Goal: Transaction & Acquisition: Purchase product/service

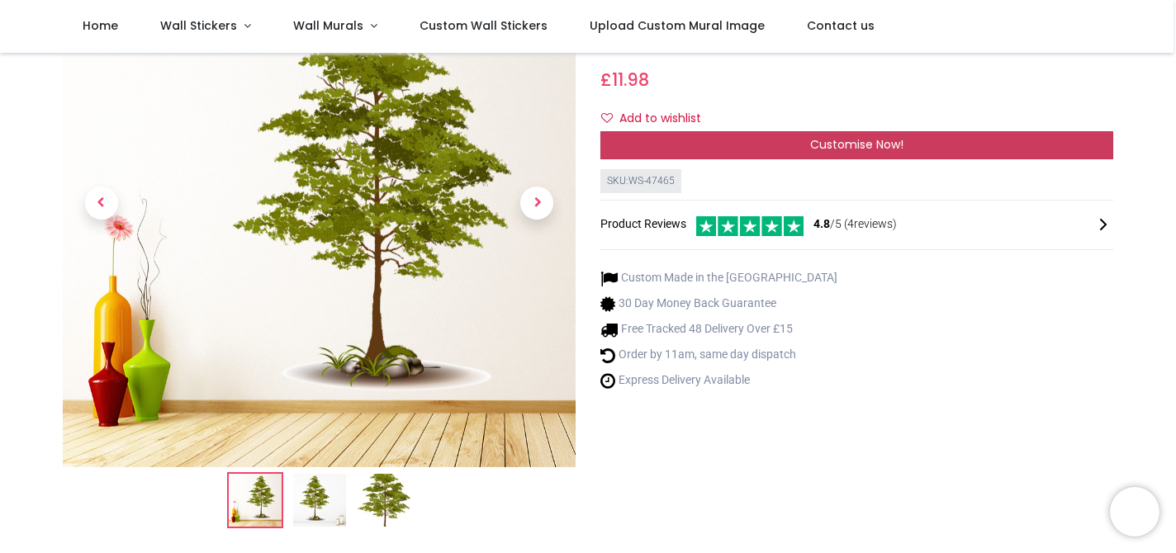
scroll to position [311, 0]
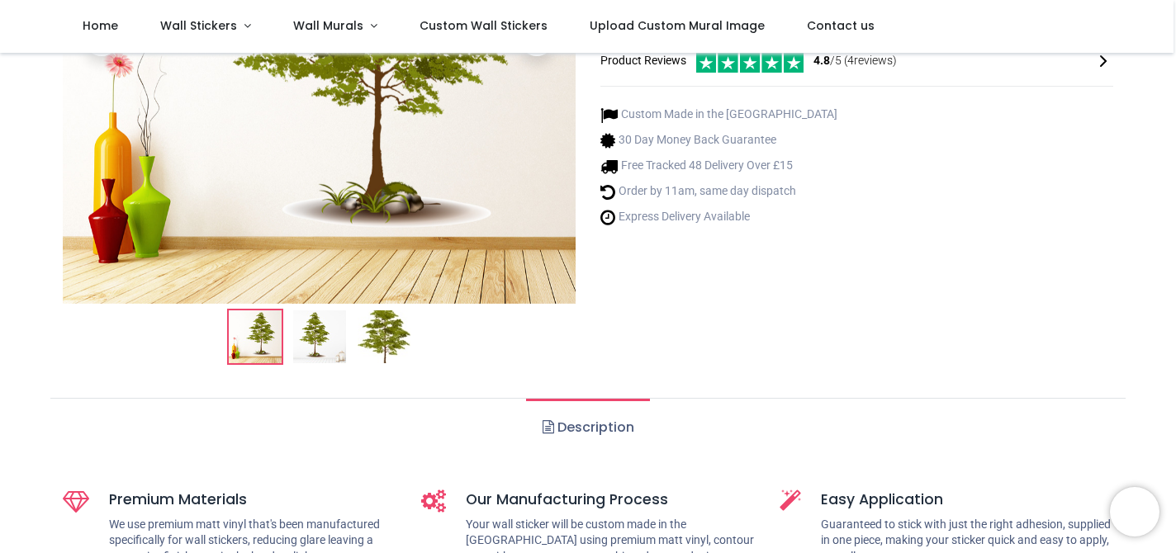
click at [323, 333] on img at bounding box center [319, 336] width 53 height 53
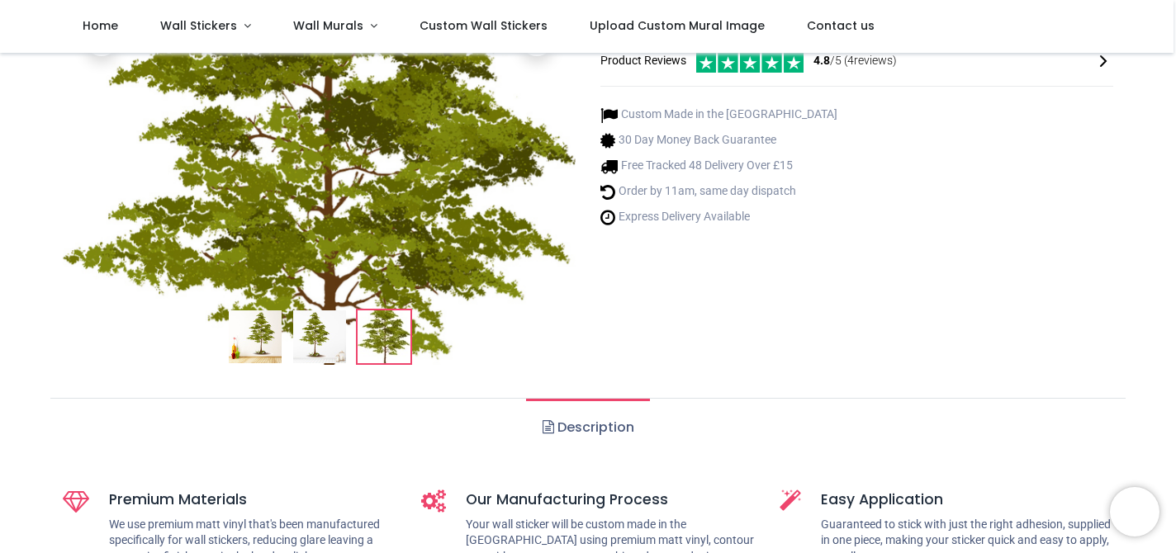
click at [378, 333] on img at bounding box center [384, 336] width 53 height 53
click at [329, 357] on img at bounding box center [319, 336] width 53 height 53
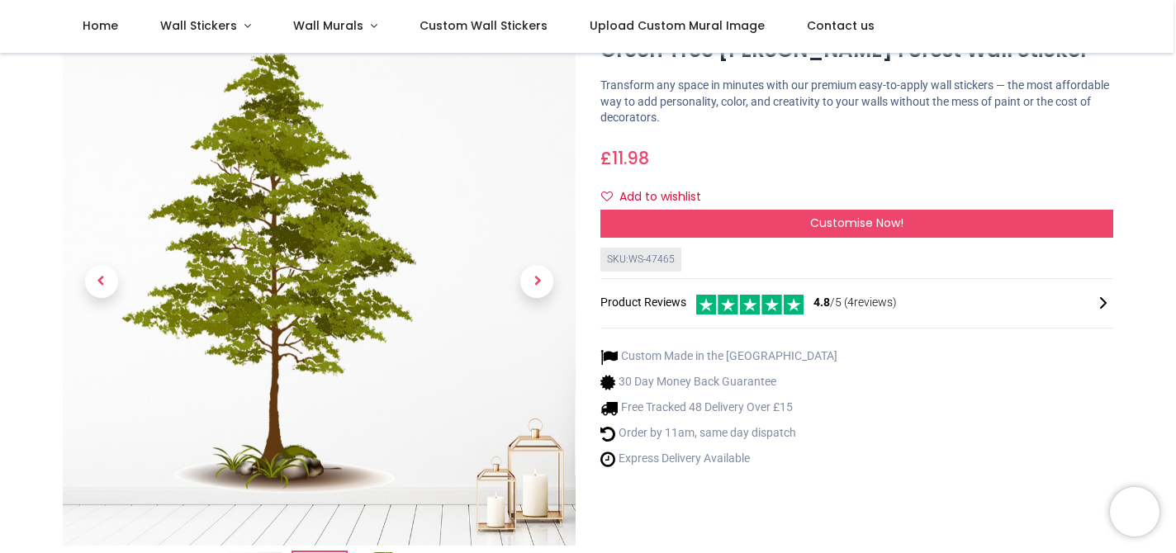
scroll to position [0, 0]
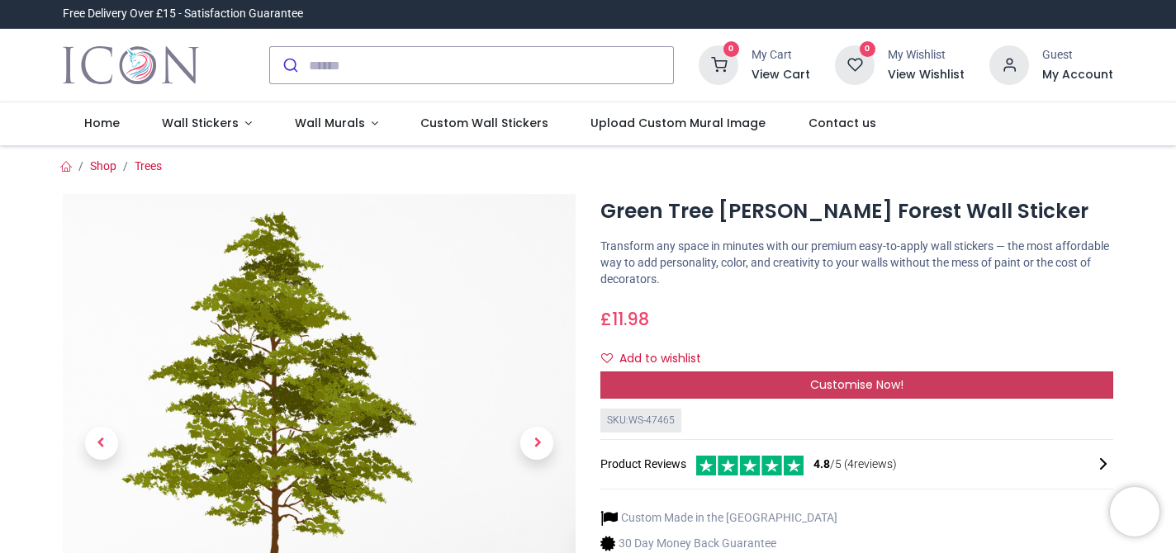
click at [778, 381] on div "Customise Now!" at bounding box center [856, 386] width 513 height 28
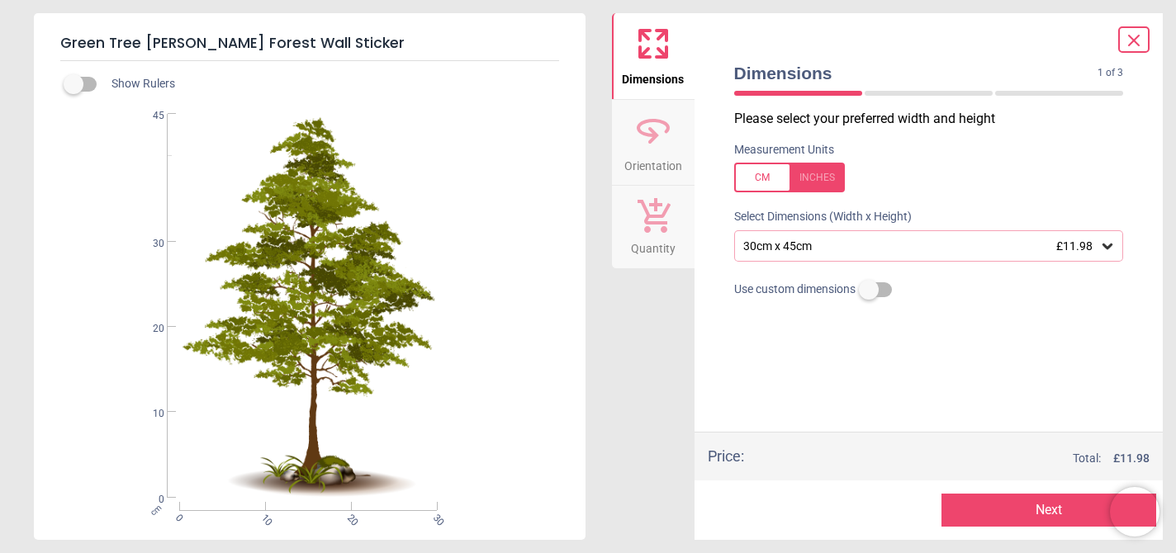
click at [1109, 247] on icon at bounding box center [1107, 247] width 10 height 6
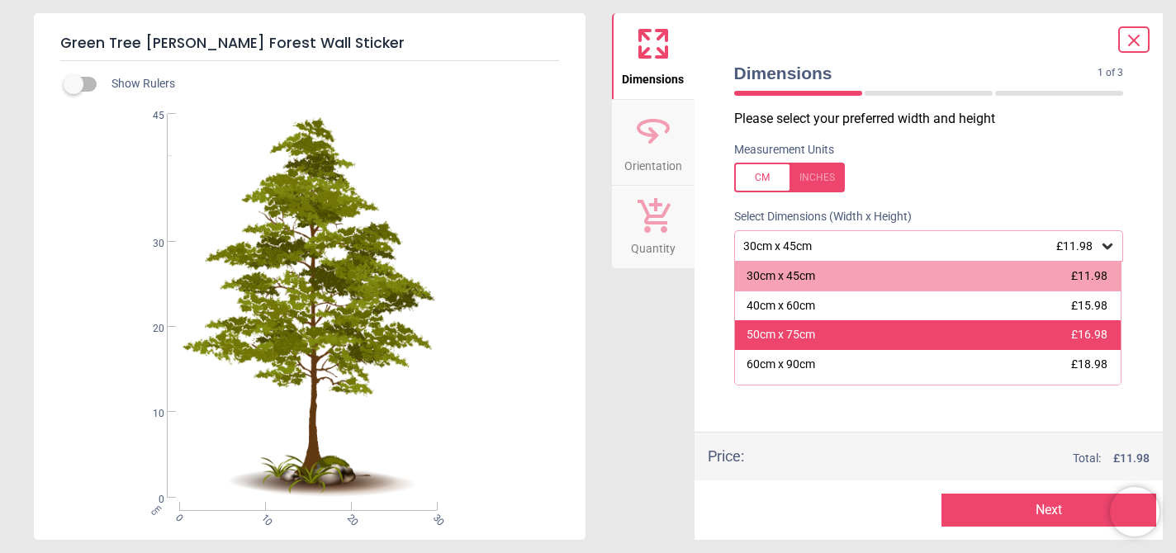
click at [996, 338] on div "50cm x 75cm £16.98" at bounding box center [928, 335] width 386 height 30
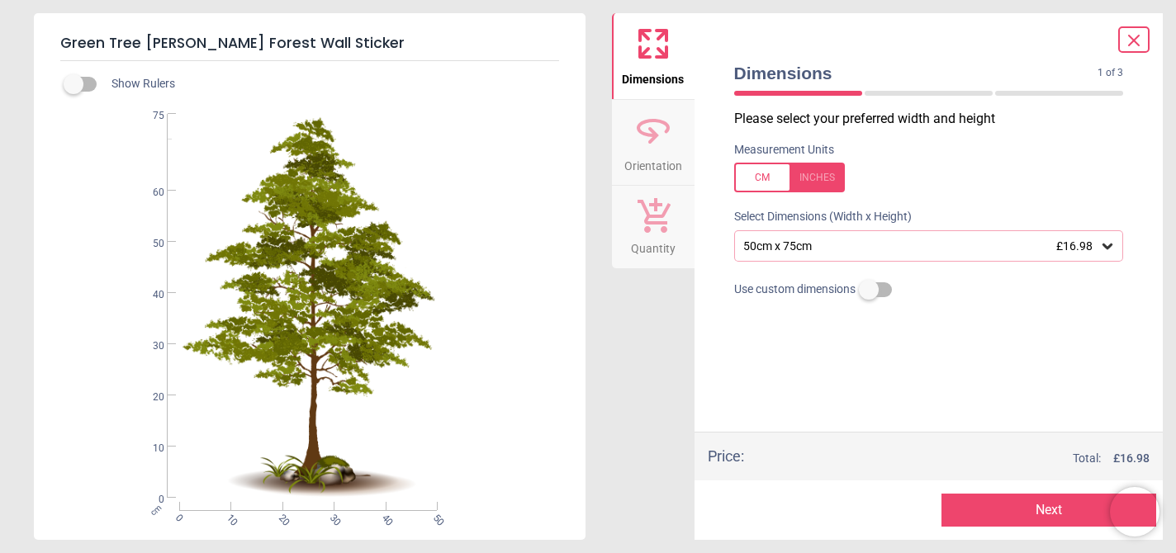
click at [1108, 249] on icon at bounding box center [1107, 246] width 17 height 17
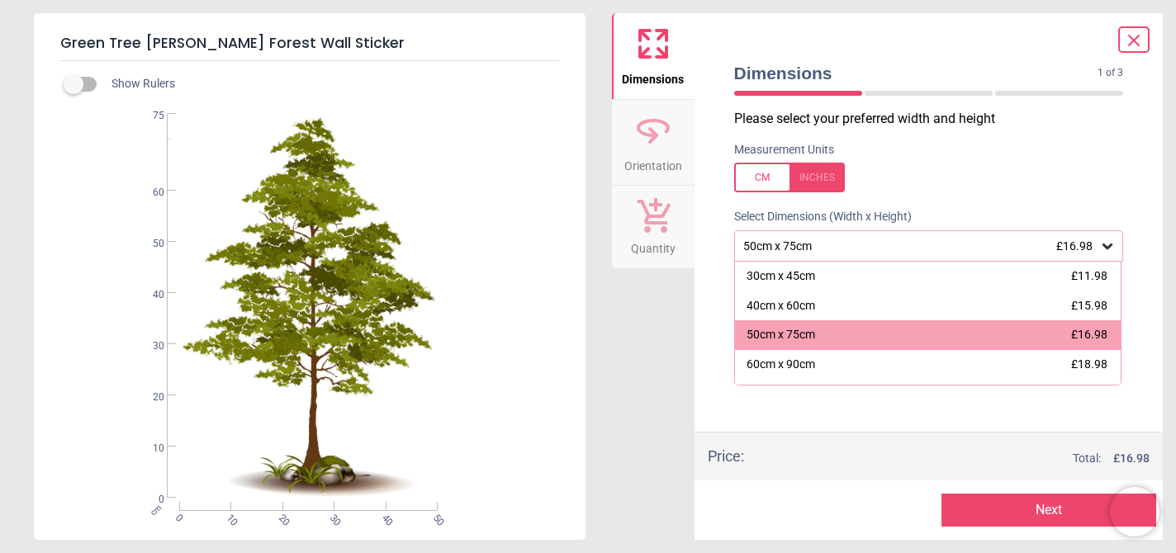
click at [1108, 249] on icon at bounding box center [1107, 246] width 17 height 17
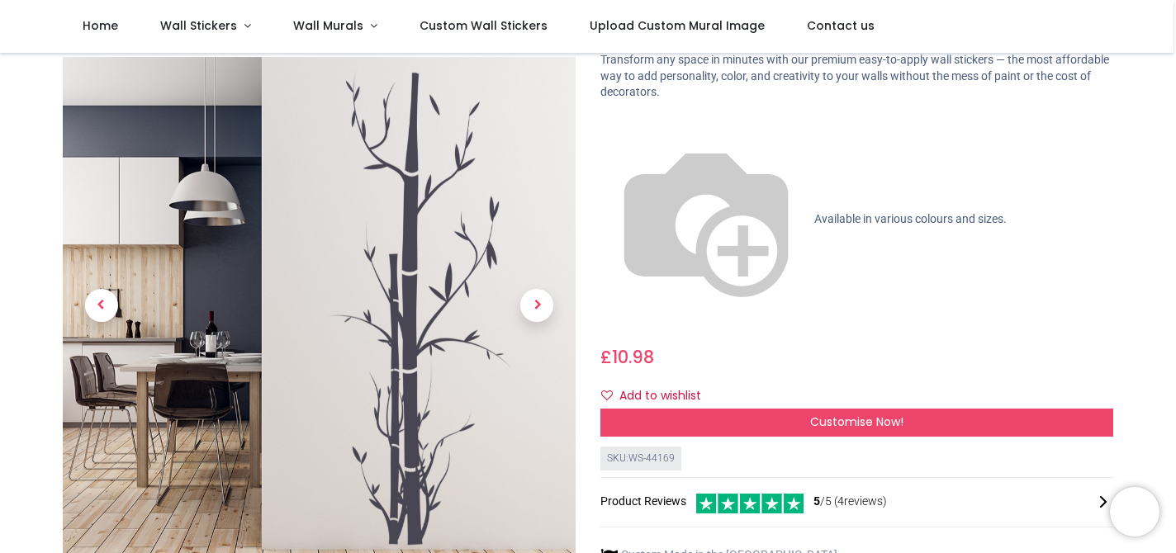
scroll to position [76, 0]
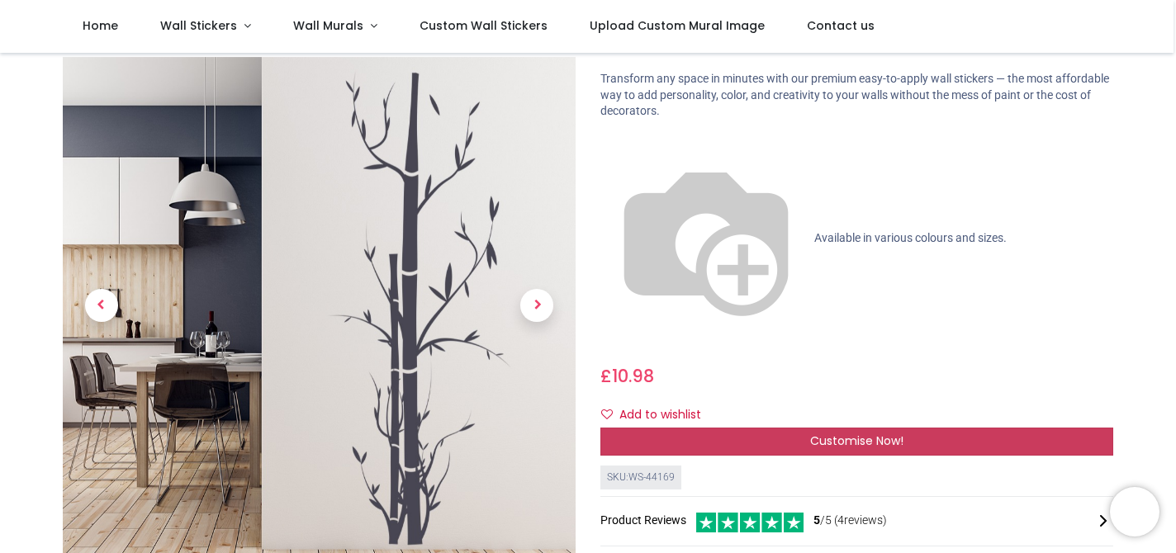
click at [907, 428] on div "Customise Now!" at bounding box center [856, 442] width 513 height 28
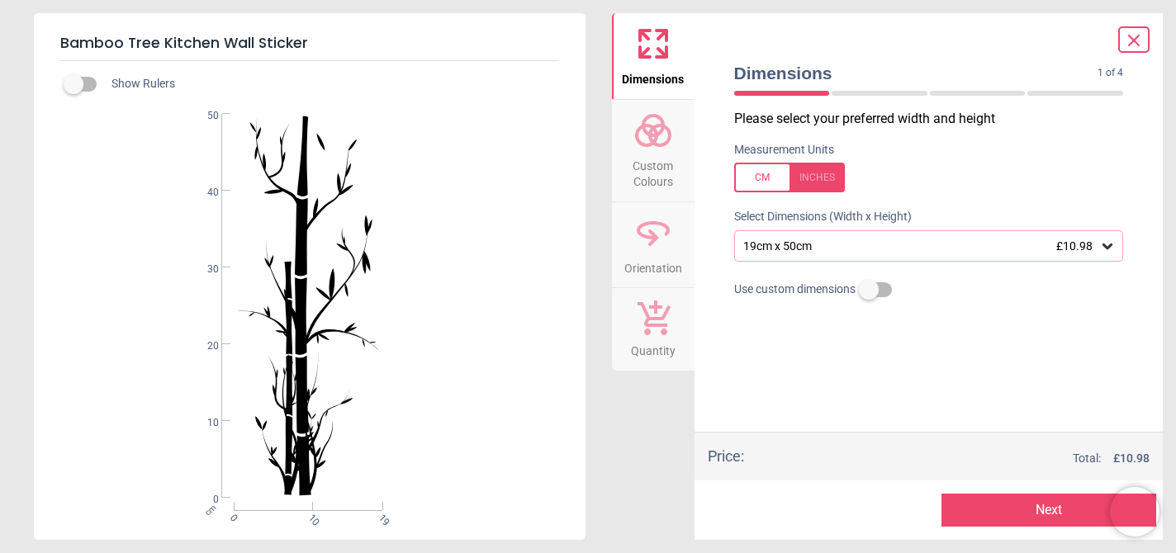
click at [941, 240] on div "19cm x 50cm £10.98" at bounding box center [920, 246] width 358 height 14
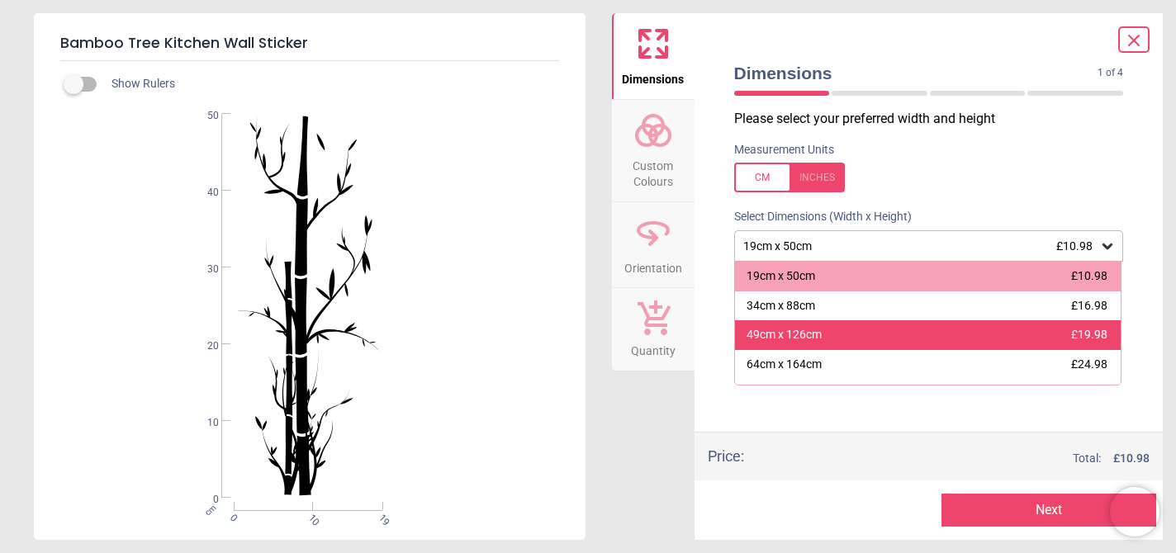
click at [913, 334] on div "49cm x 126cm £19.98" at bounding box center [928, 335] width 386 height 30
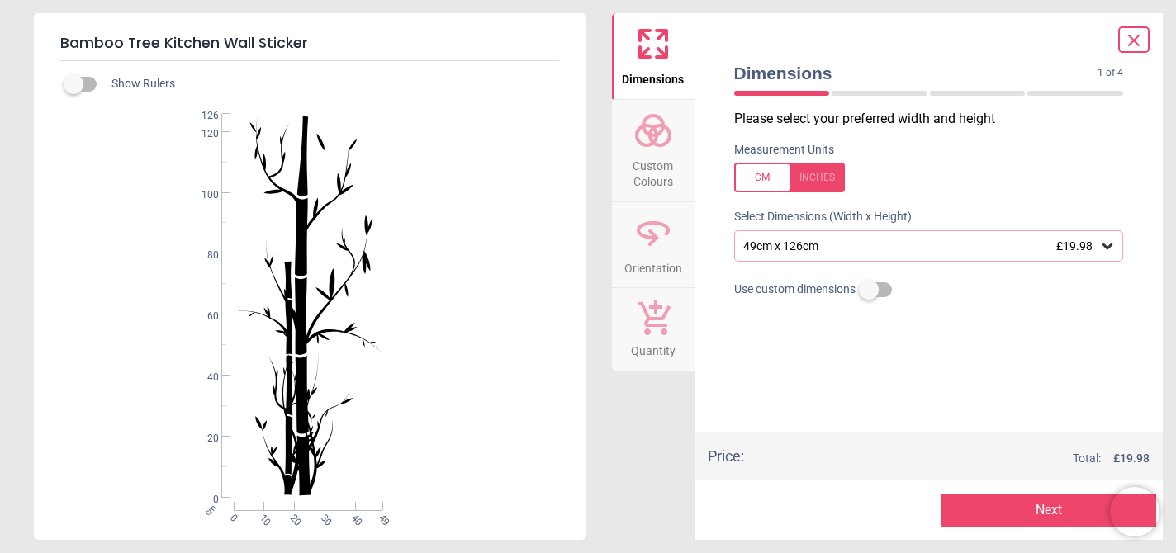
click at [664, 177] on span "Custom Colours" at bounding box center [652, 170] width 79 height 40
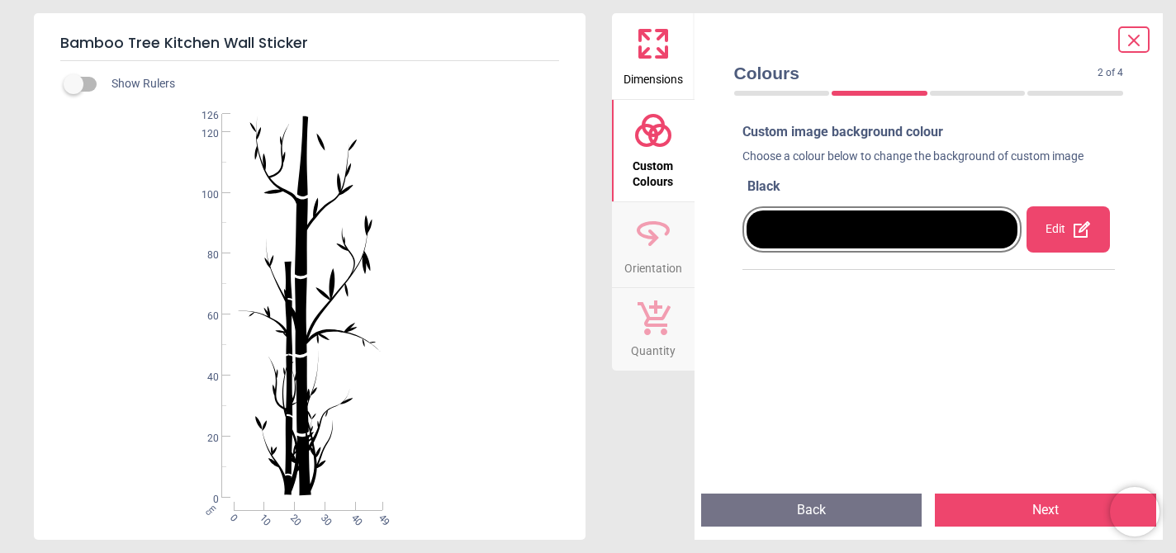
click at [977, 223] on div at bounding box center [882, 230] width 272 height 38
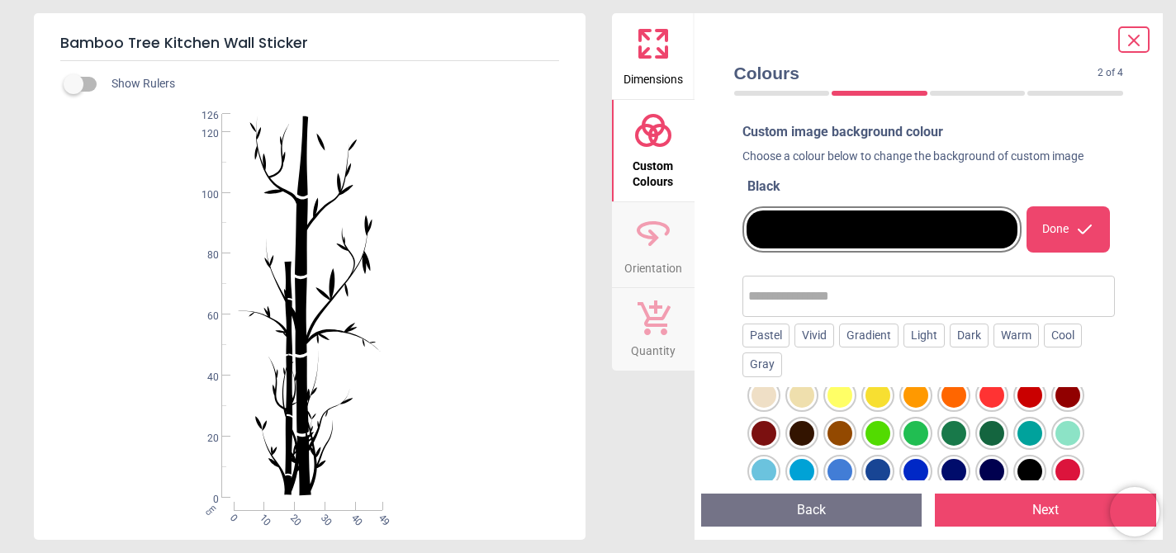
scroll to position [43, 0]
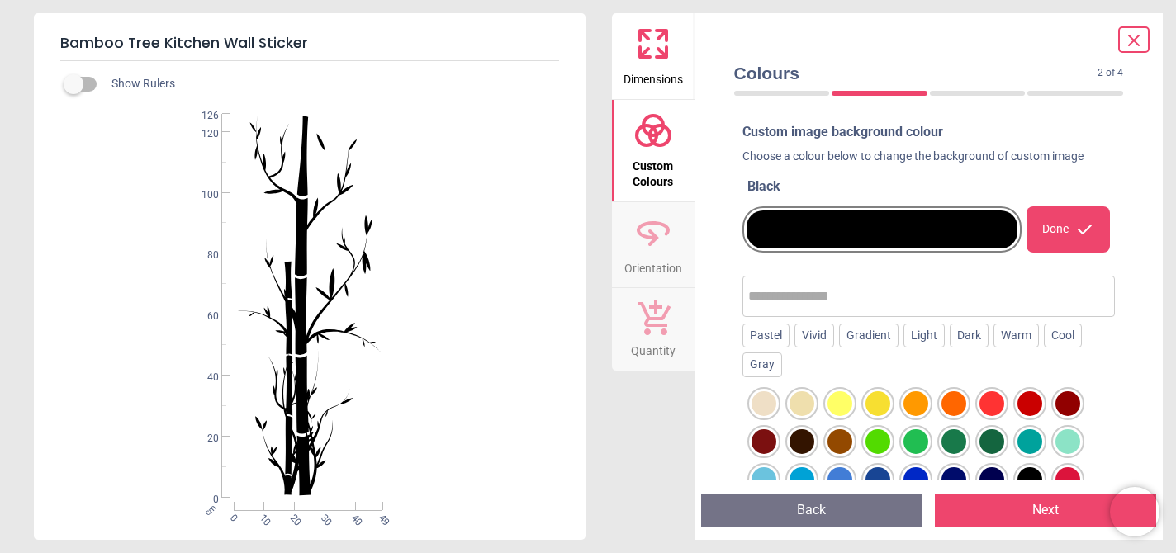
click at [992, 444] on div at bounding box center [991, 441] width 25 height 25
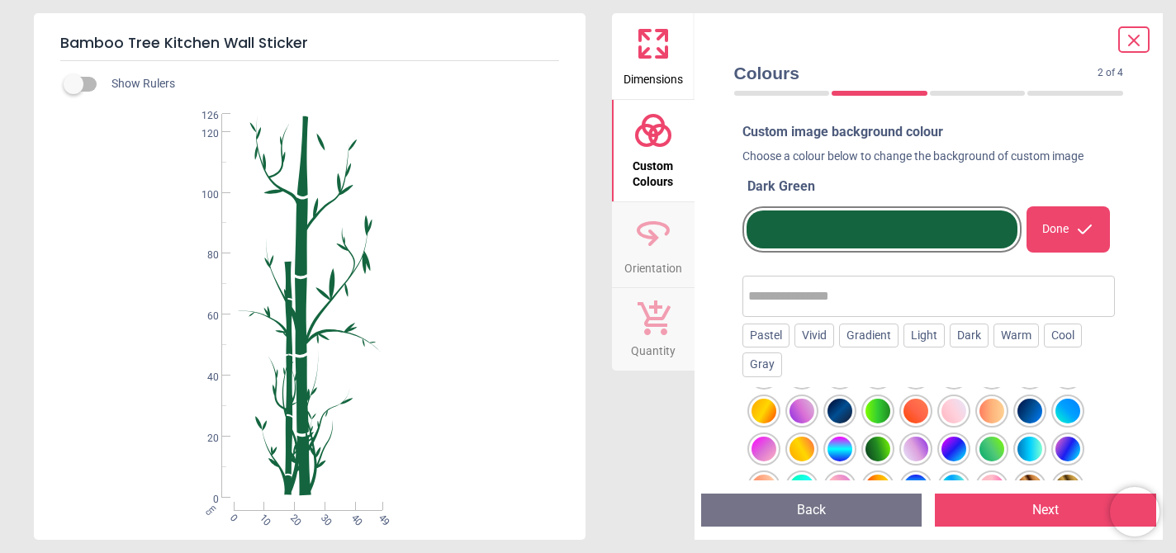
scroll to position [673, 0]
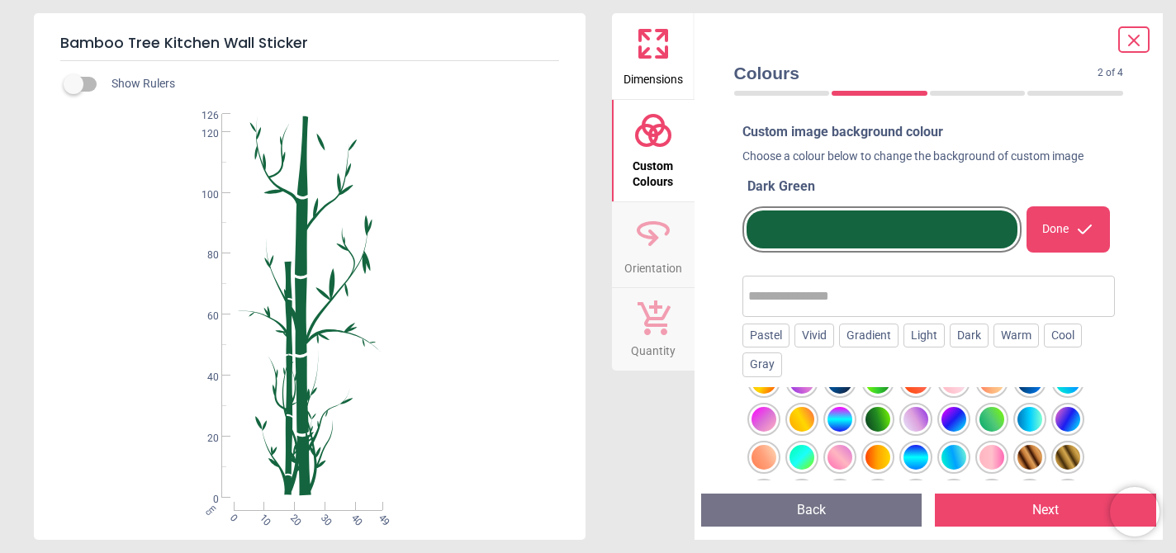
click at [1038, 457] on div at bounding box center [1029, 457] width 25 height 25
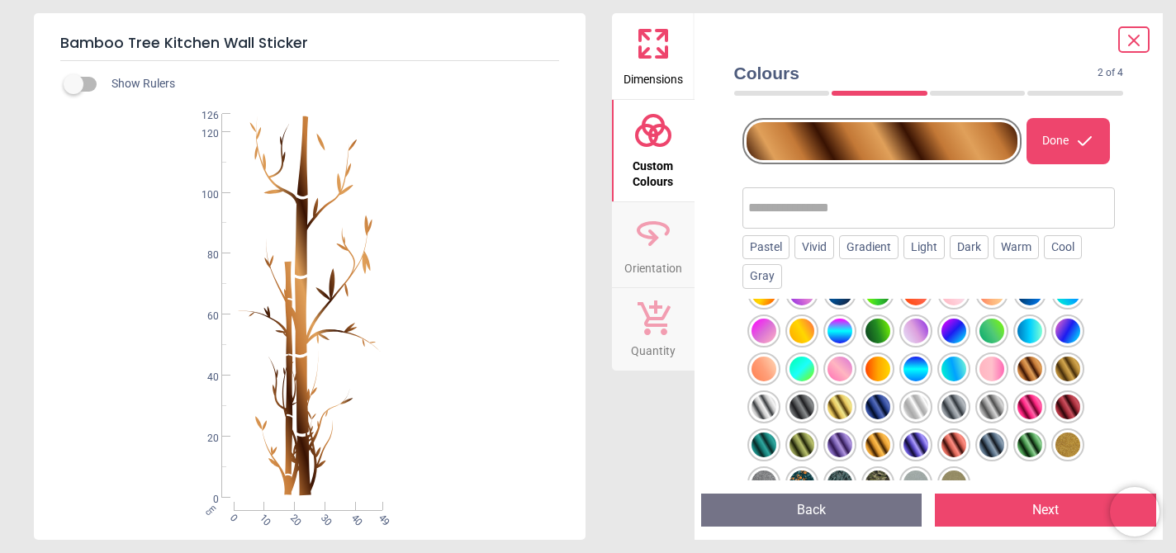
scroll to position [121, 0]
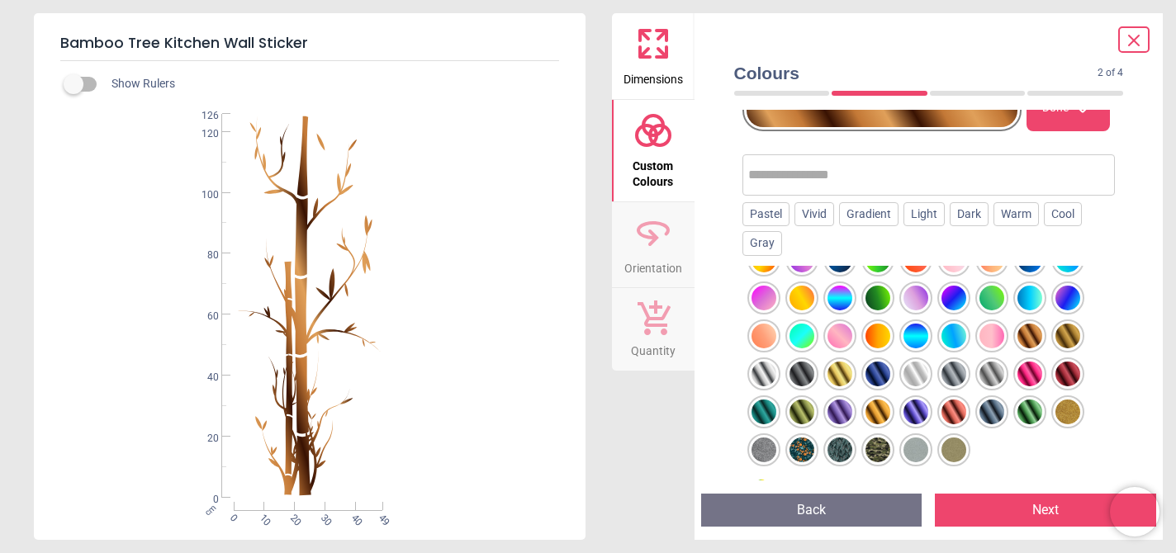
click at [1030, 410] on div at bounding box center [1029, 412] width 25 height 25
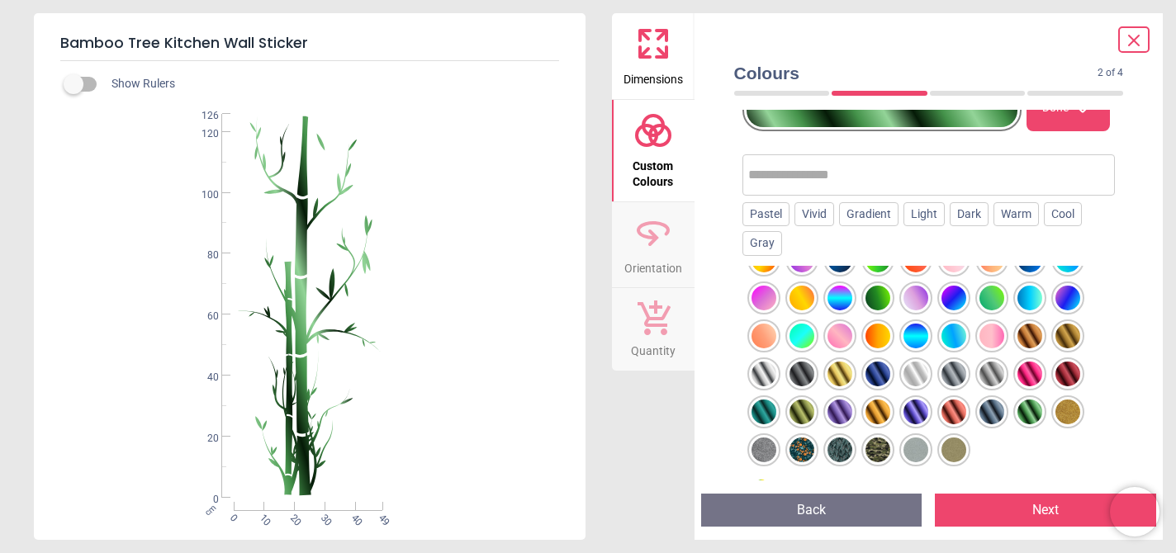
click at [775, 412] on div at bounding box center [763, 412] width 25 height 25
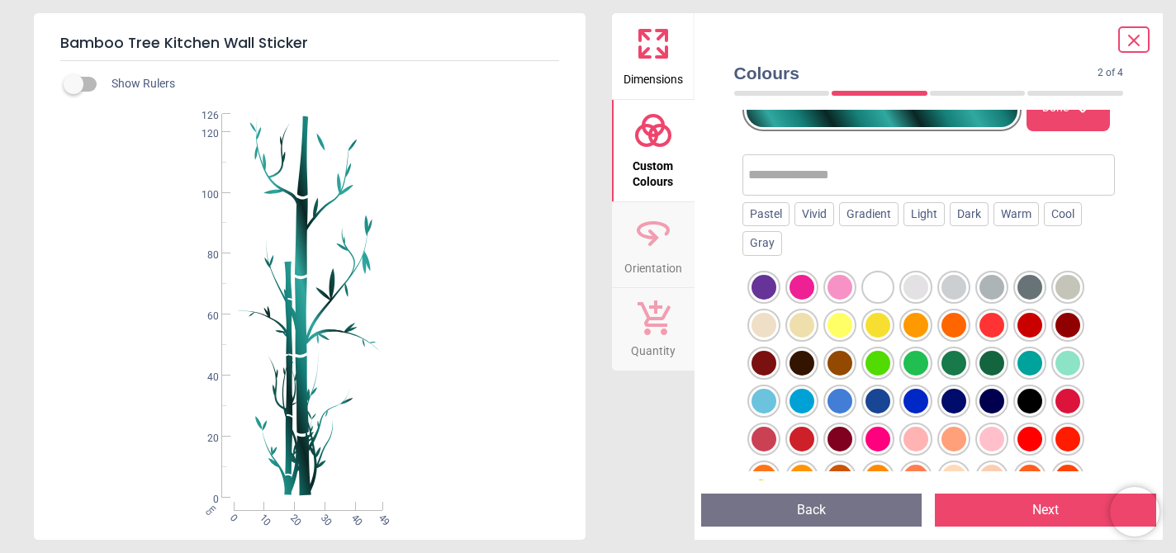
scroll to position [0, 0]
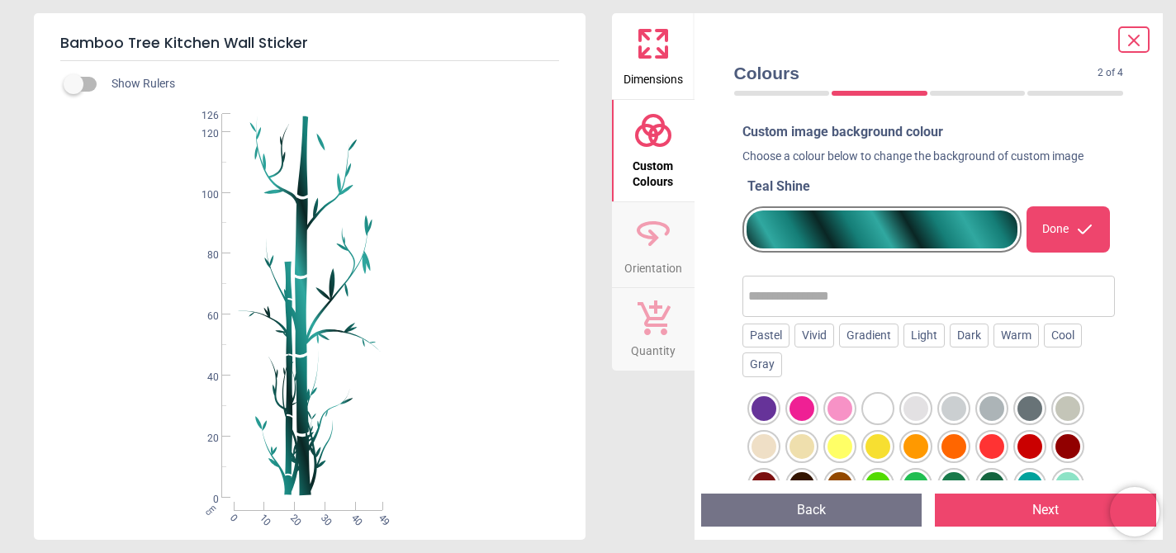
click at [644, 249] on icon at bounding box center [653, 233] width 40 height 40
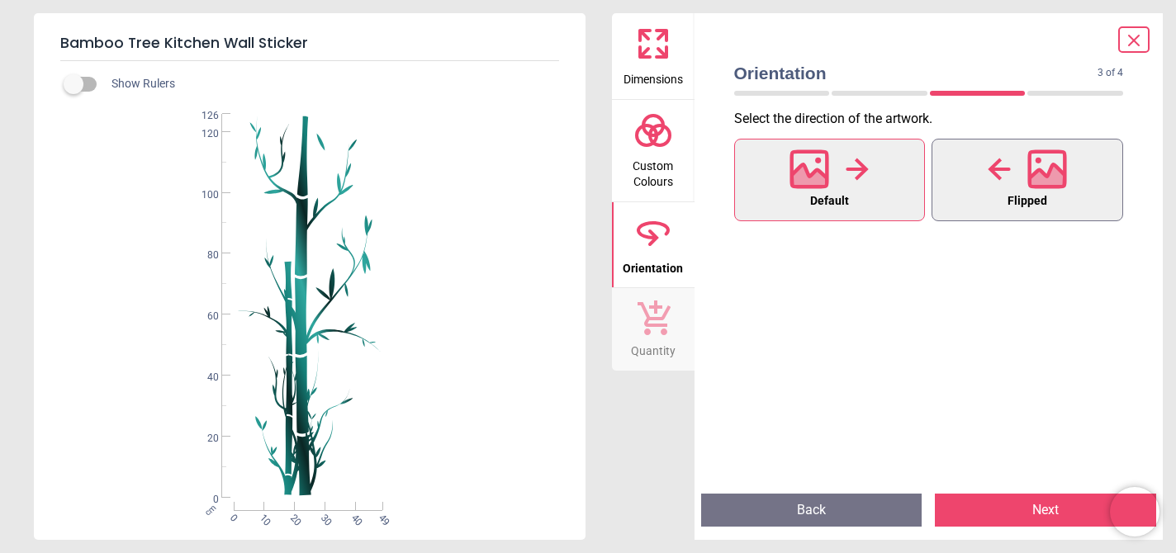
click at [994, 184] on div at bounding box center [1027, 169] width 79 height 43
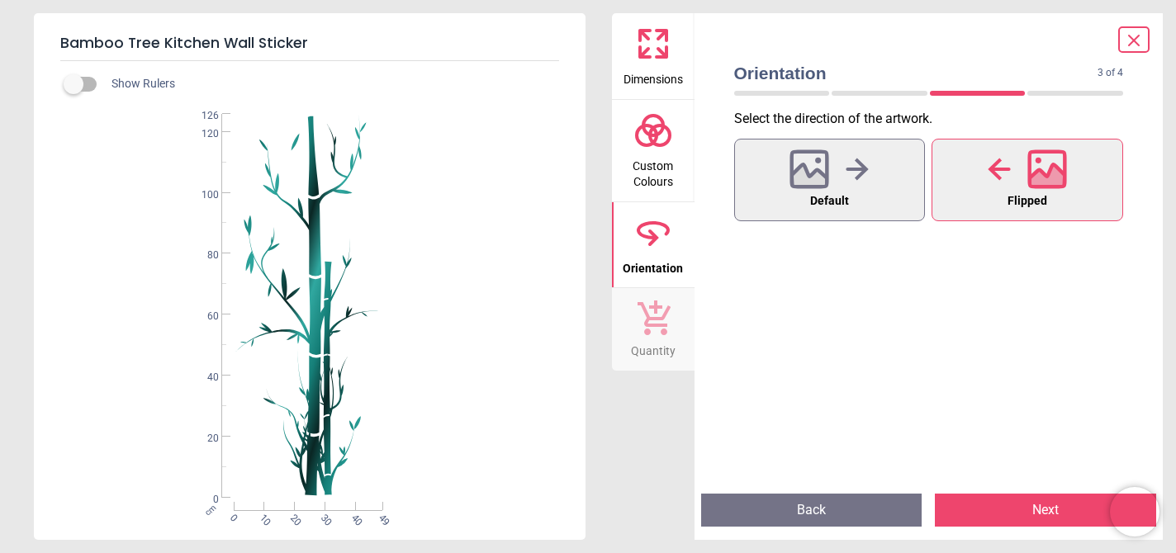
click at [675, 238] on button "Orientation" at bounding box center [653, 245] width 83 height 86
click at [850, 177] on icon at bounding box center [857, 169] width 23 height 25
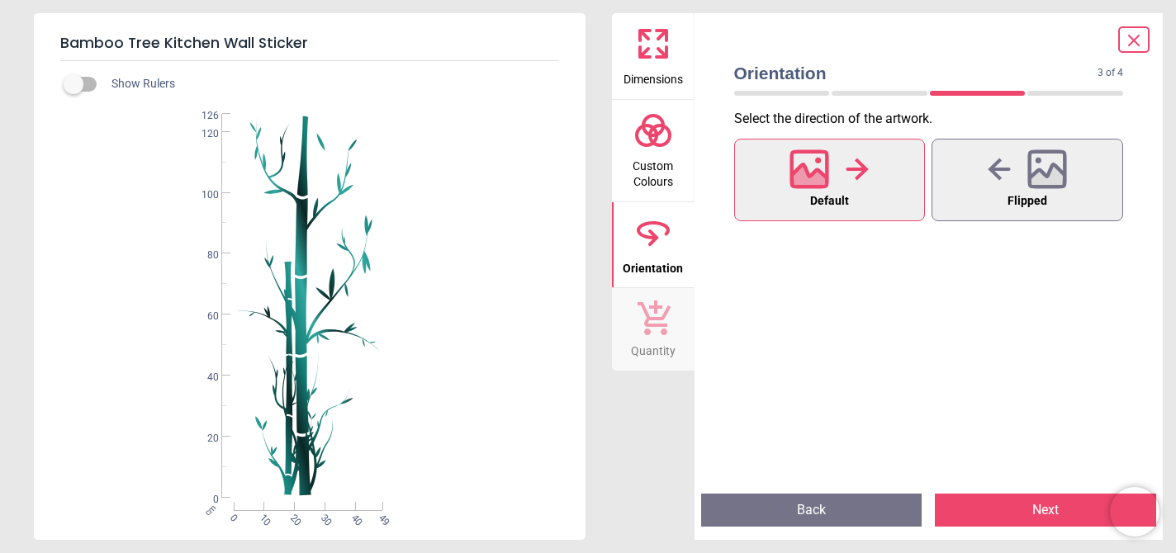
click at [1139, 40] on icon at bounding box center [1134, 41] width 20 height 20
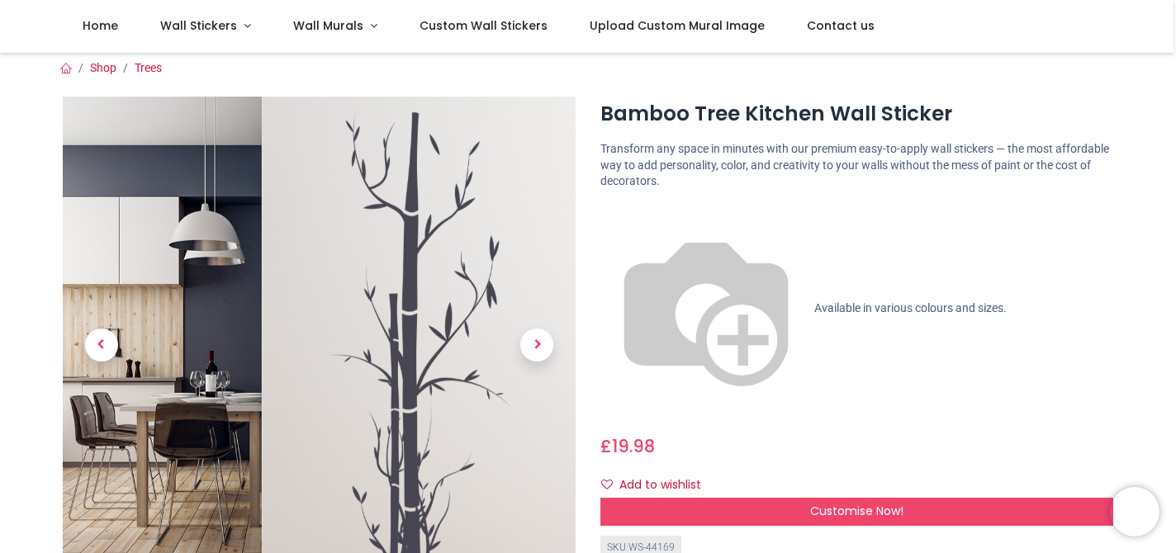
scroll to position [5, 0]
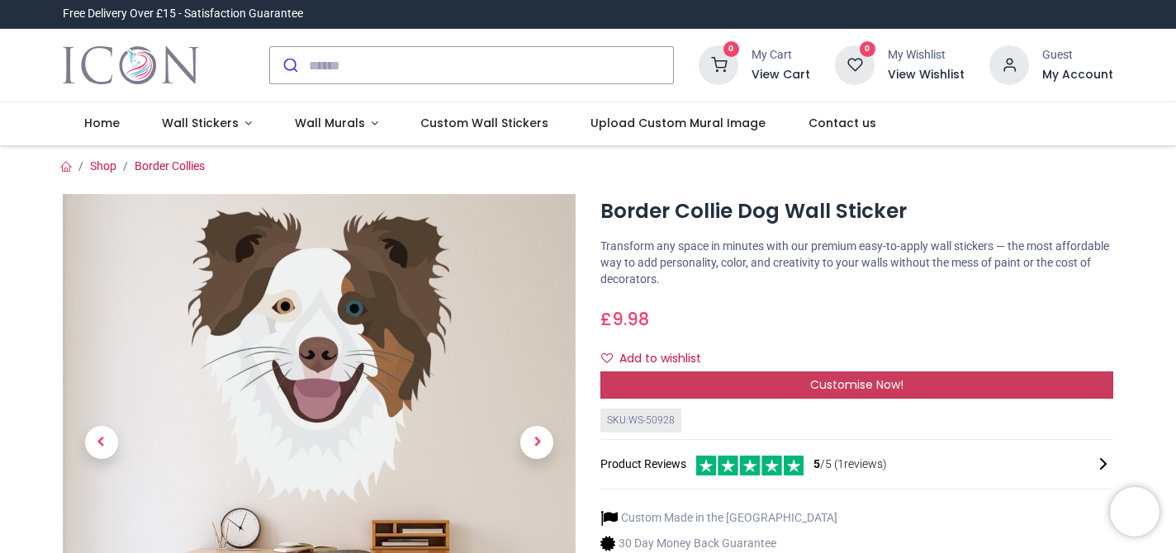
click at [746, 394] on div "Customise Now!" at bounding box center [856, 386] width 513 height 28
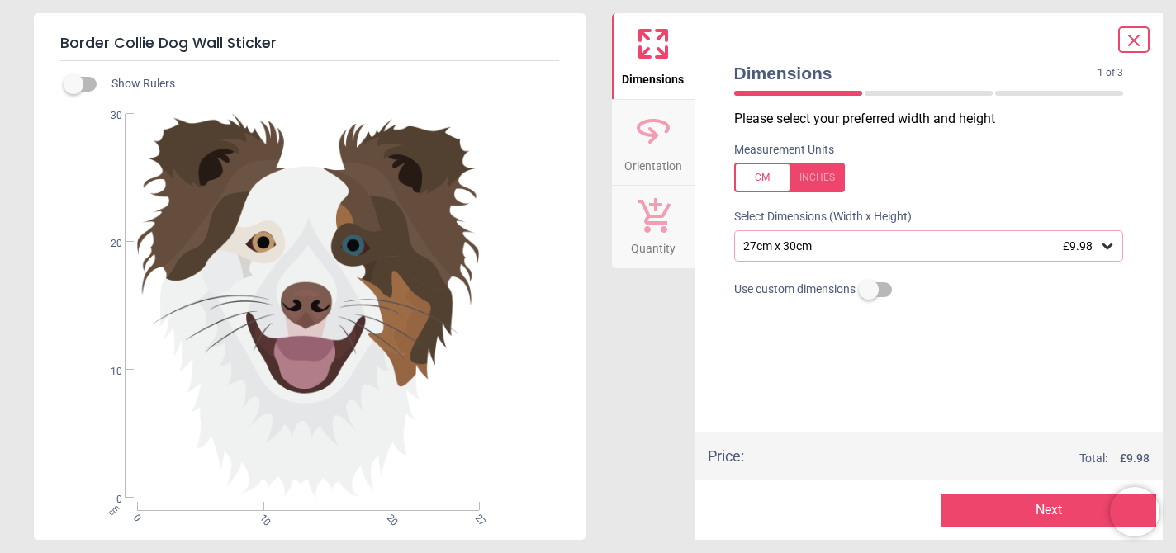
click at [1135, 42] on icon at bounding box center [1134, 41] width 10 height 10
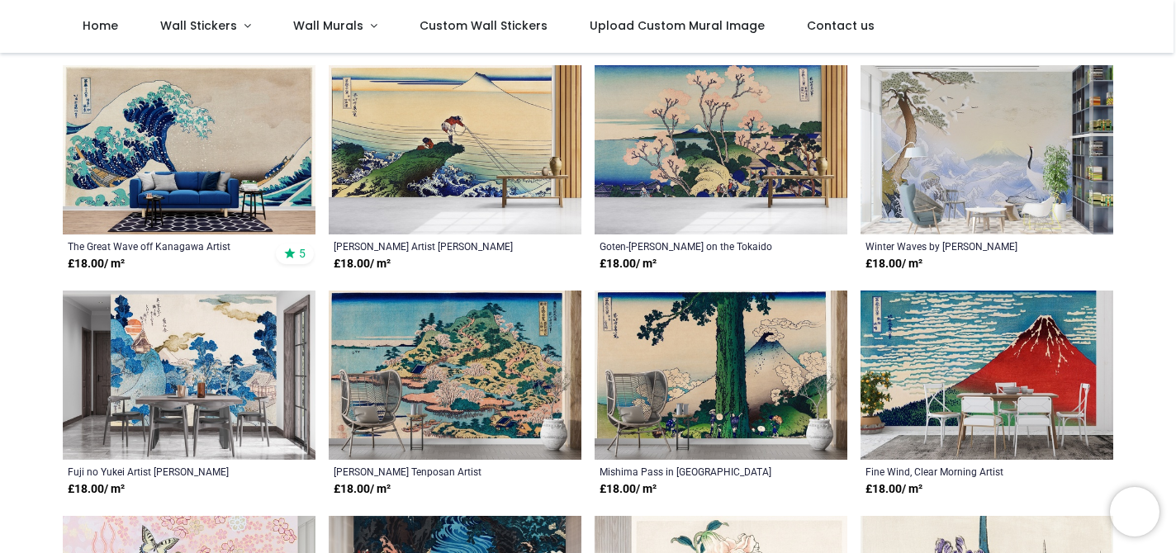
scroll to position [332, 0]
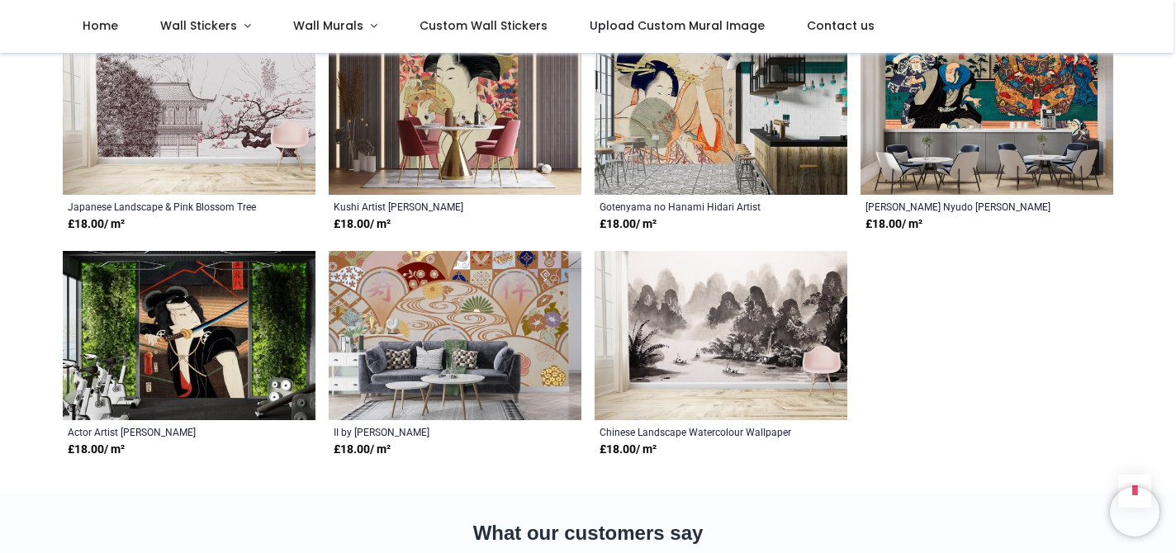
scroll to position [2621, 0]
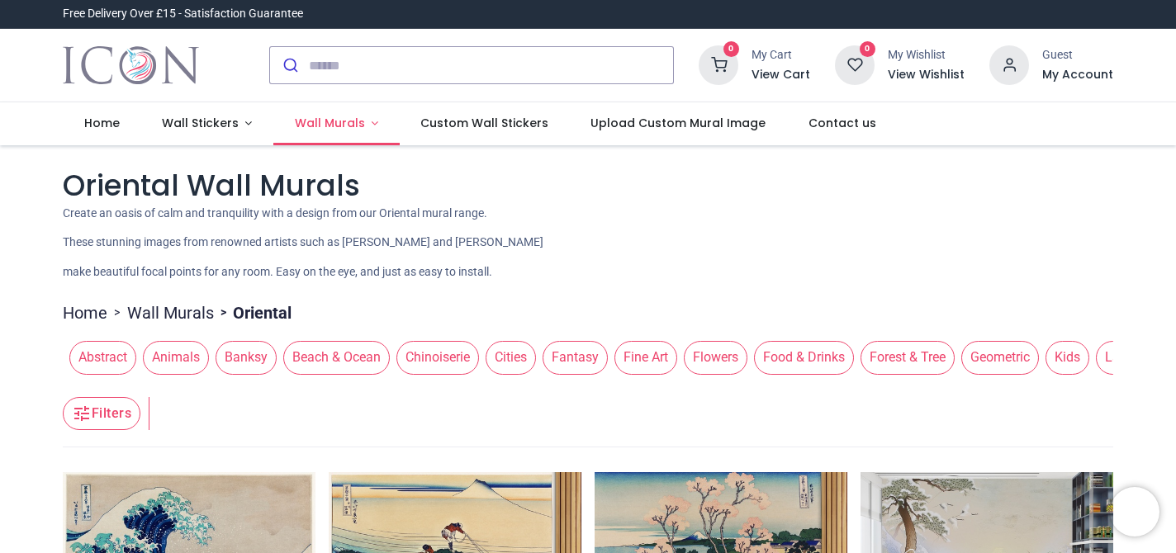
click at [320, 121] on span "Wall Murals" at bounding box center [330, 123] width 70 height 17
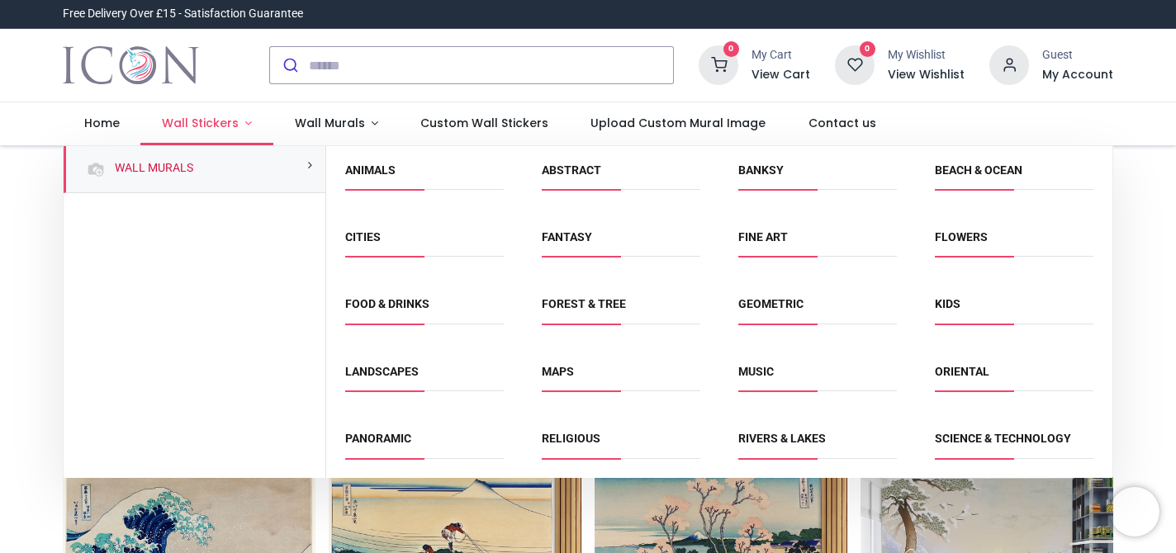
click at [223, 119] on span "Wall Stickers" at bounding box center [200, 123] width 77 height 17
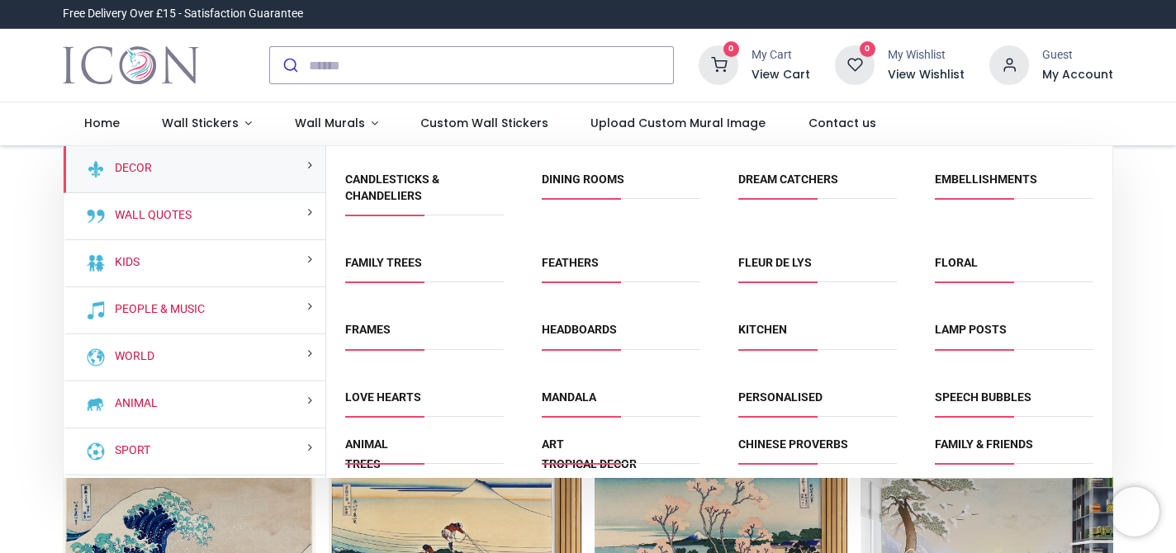
scroll to position [60, 0]
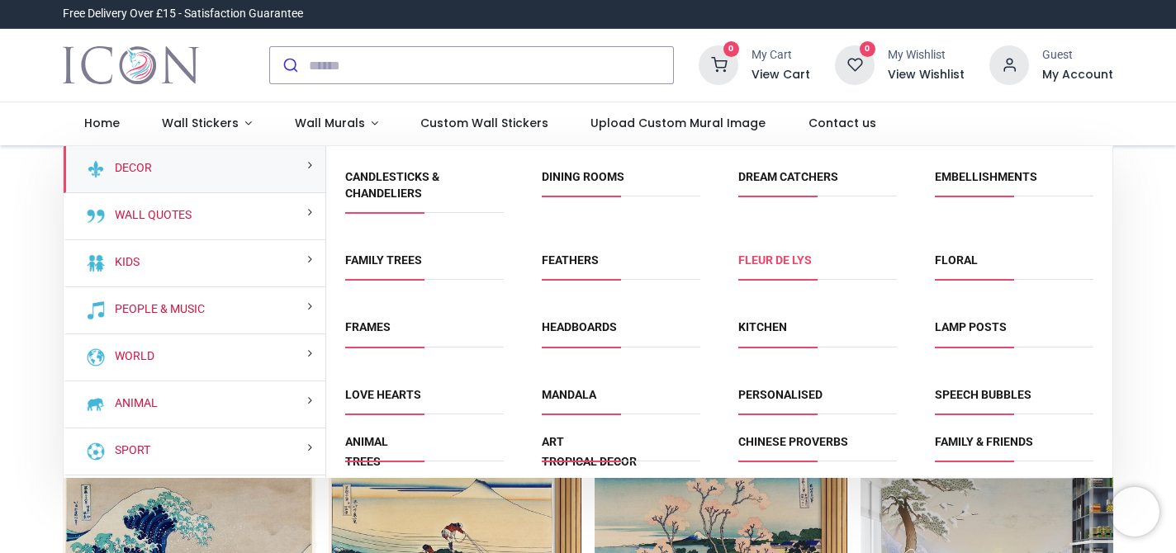
click at [770, 261] on link "Fleur de Lys" at bounding box center [774, 259] width 73 height 13
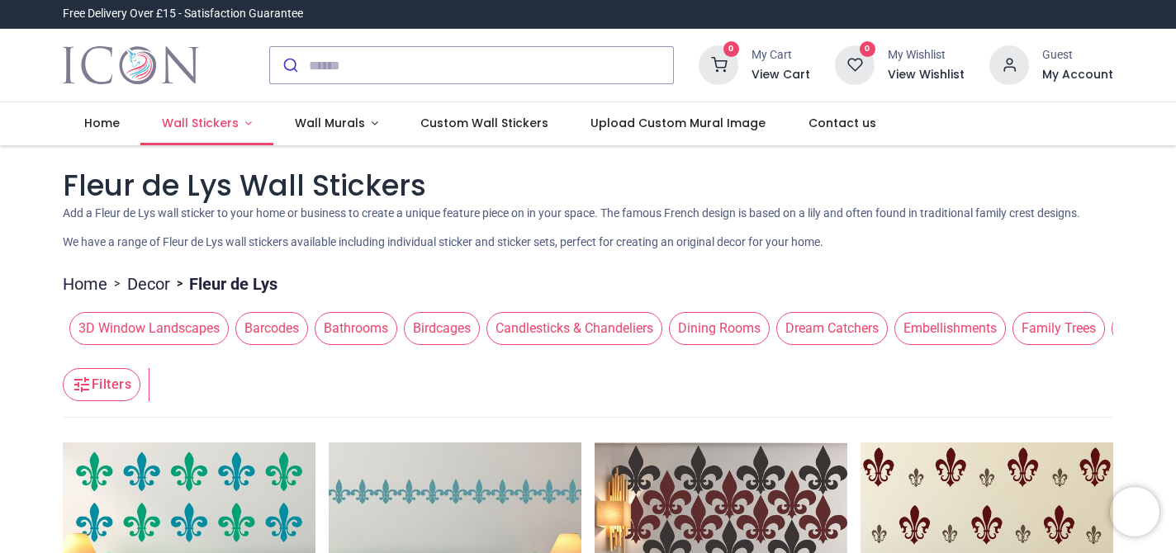
click at [225, 124] on span "Wall Stickers" at bounding box center [200, 123] width 77 height 17
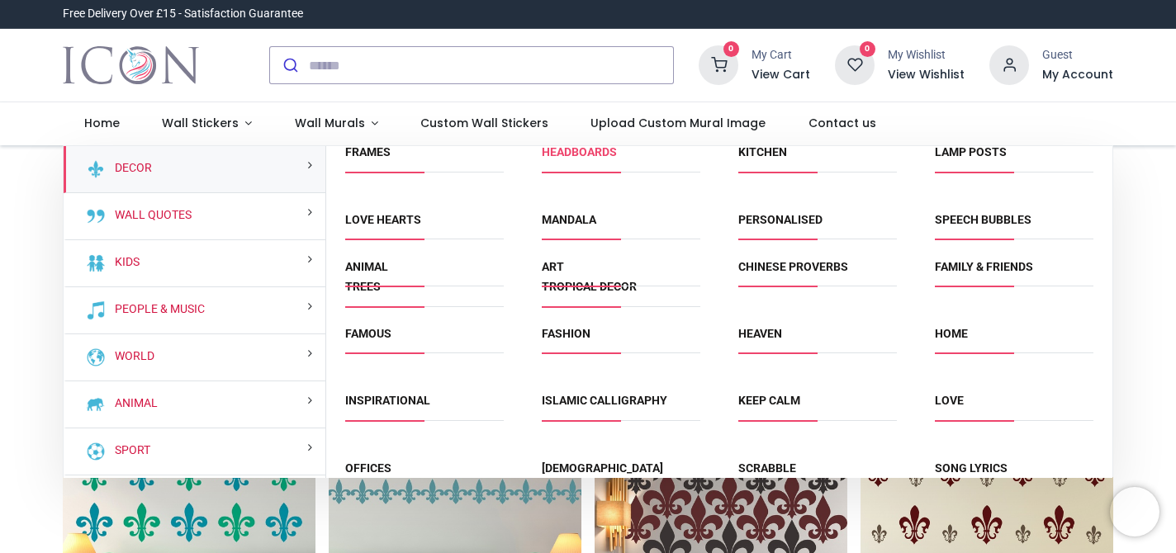
scroll to position [242, 0]
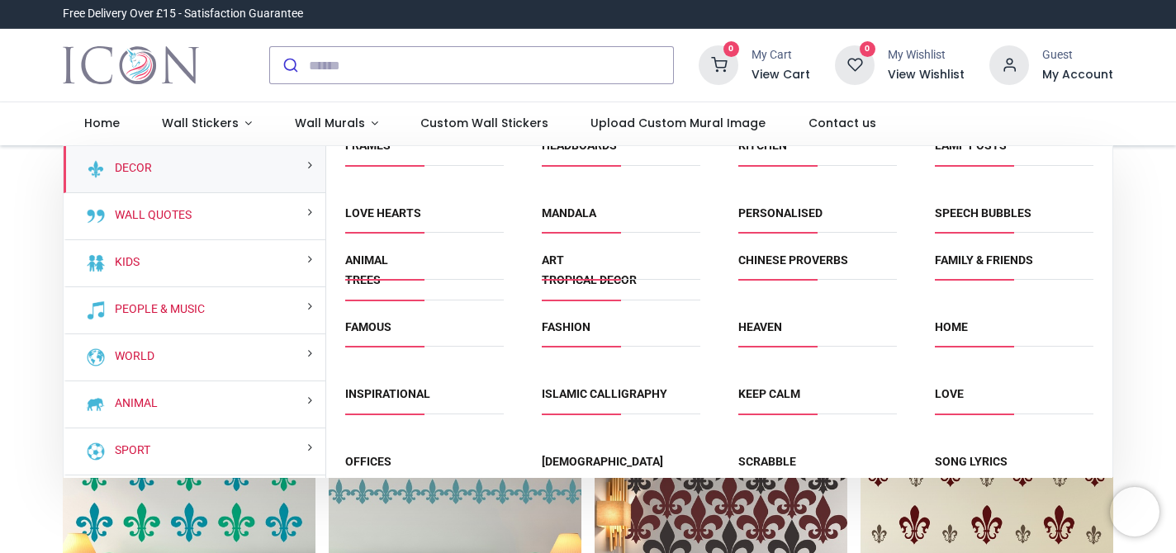
click at [586, 279] on span "Art" at bounding box center [621, 266] width 159 height 27
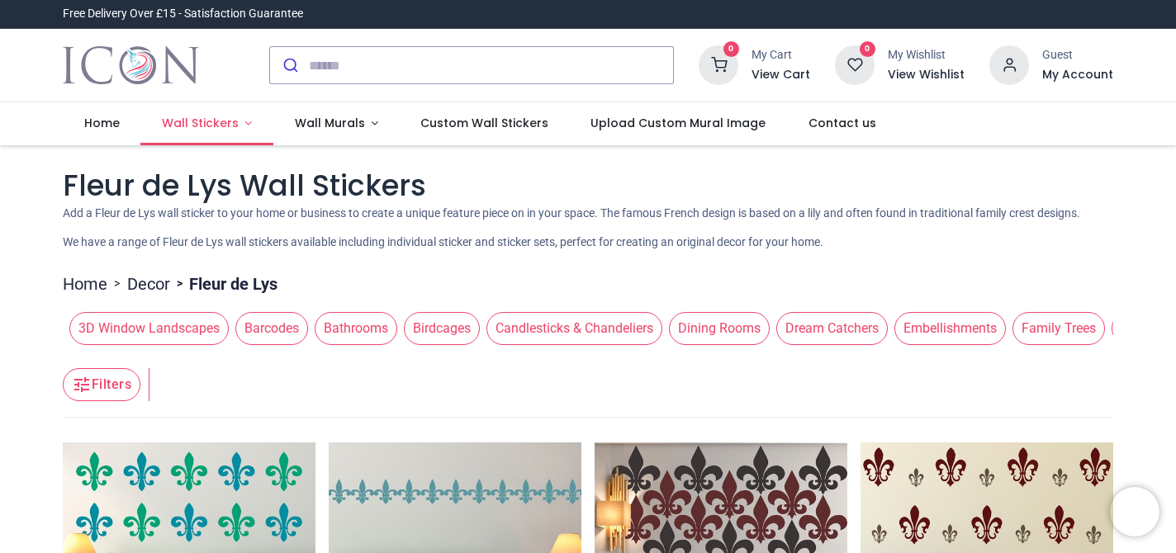
click at [220, 121] on span "Wall Stickers" at bounding box center [200, 123] width 77 height 17
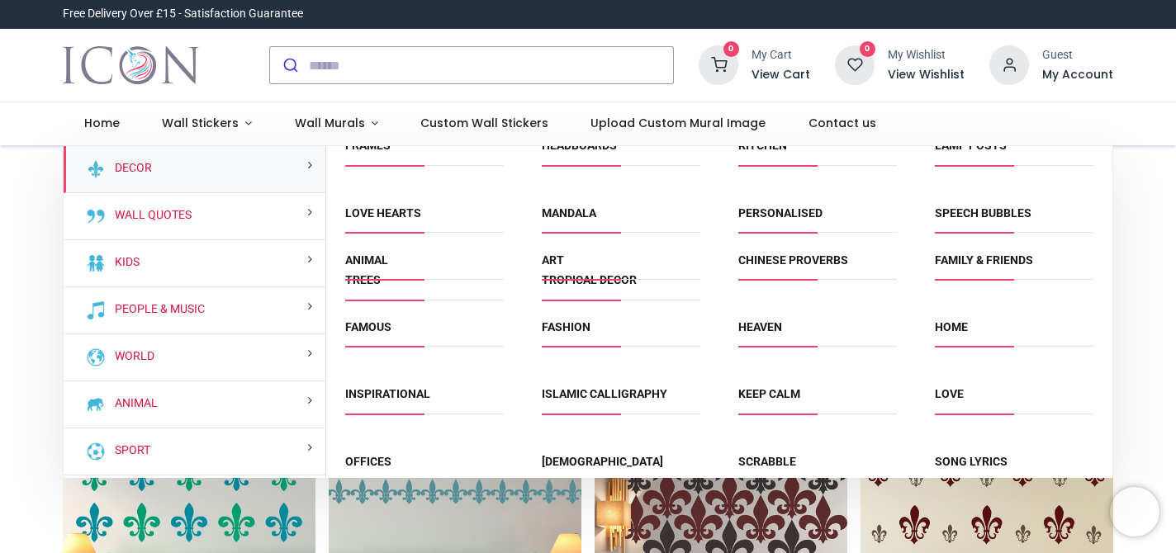
scroll to position [88, 0]
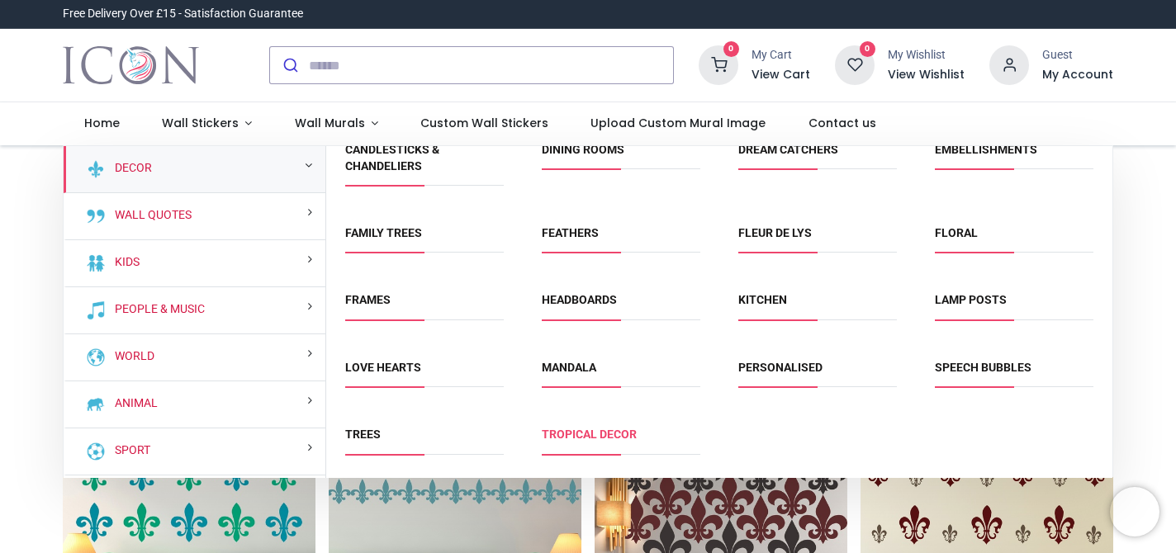
click at [582, 437] on link "Tropical Decor" at bounding box center [589, 434] width 95 height 13
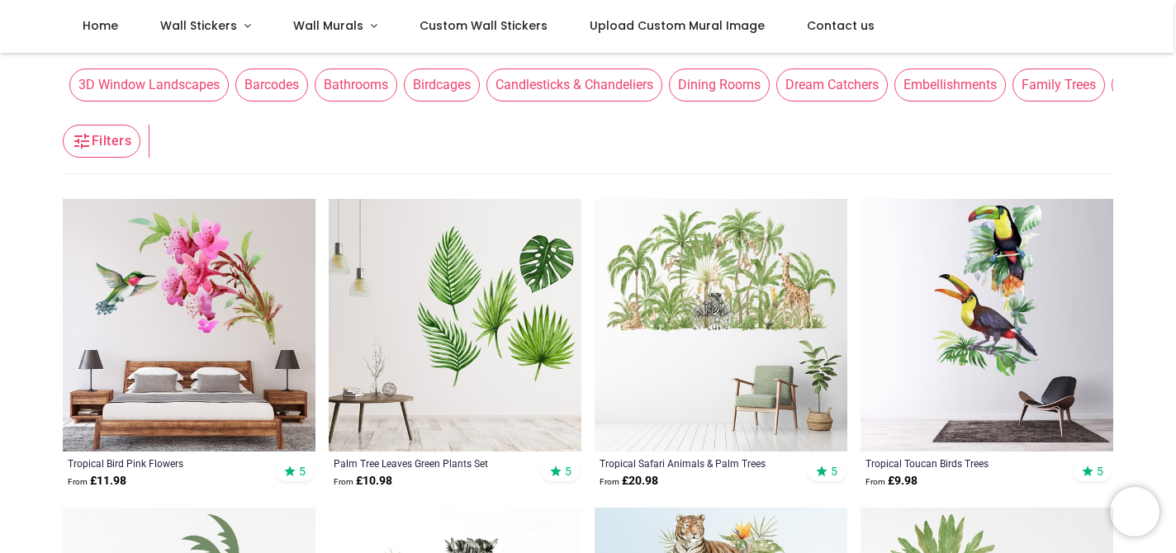
scroll to position [215, 0]
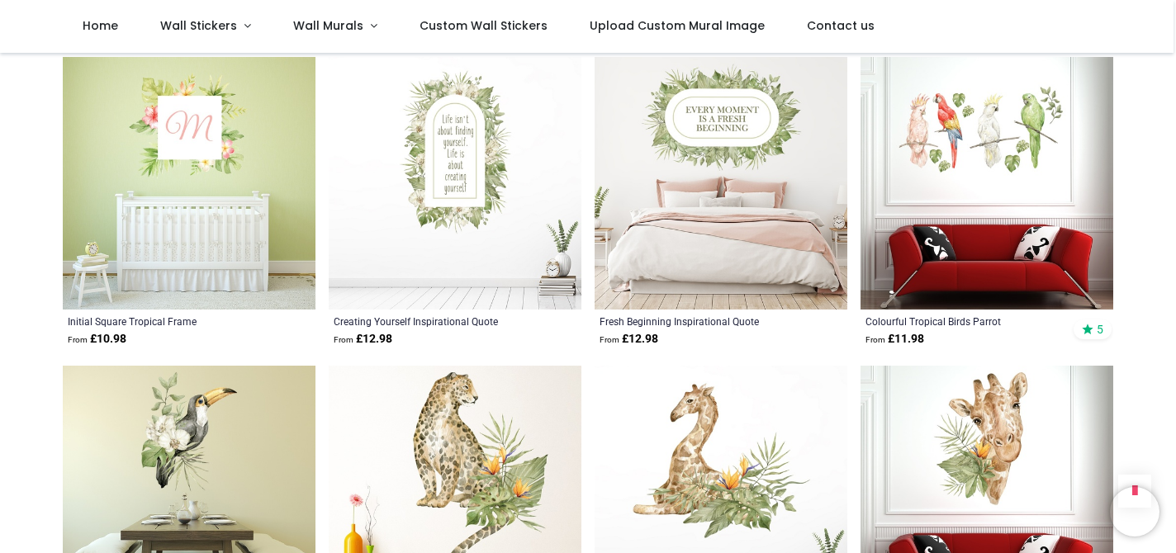
scroll to position [4062, 0]
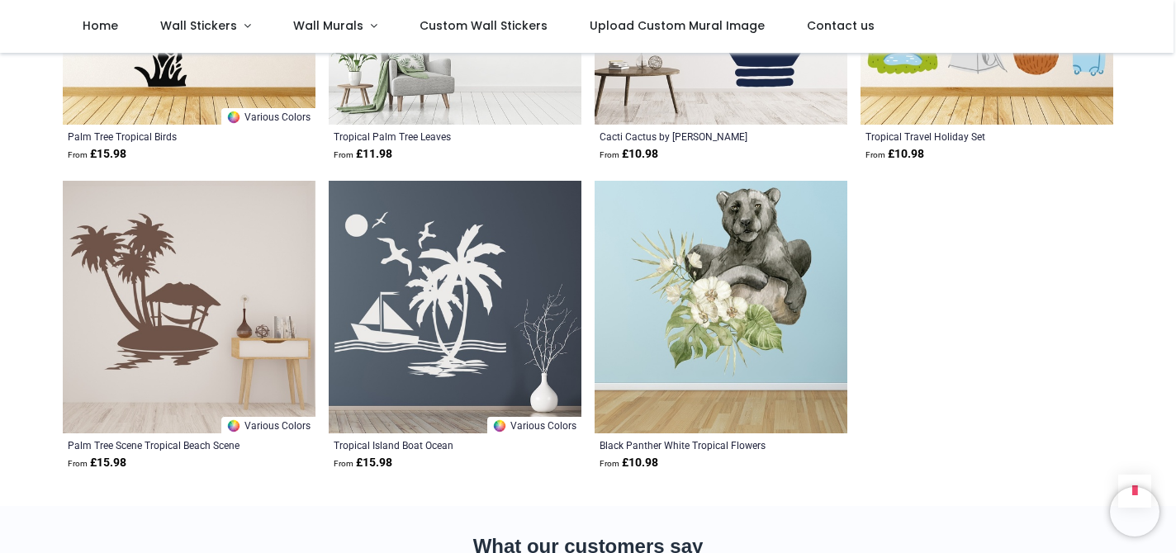
scroll to position [5788, 0]
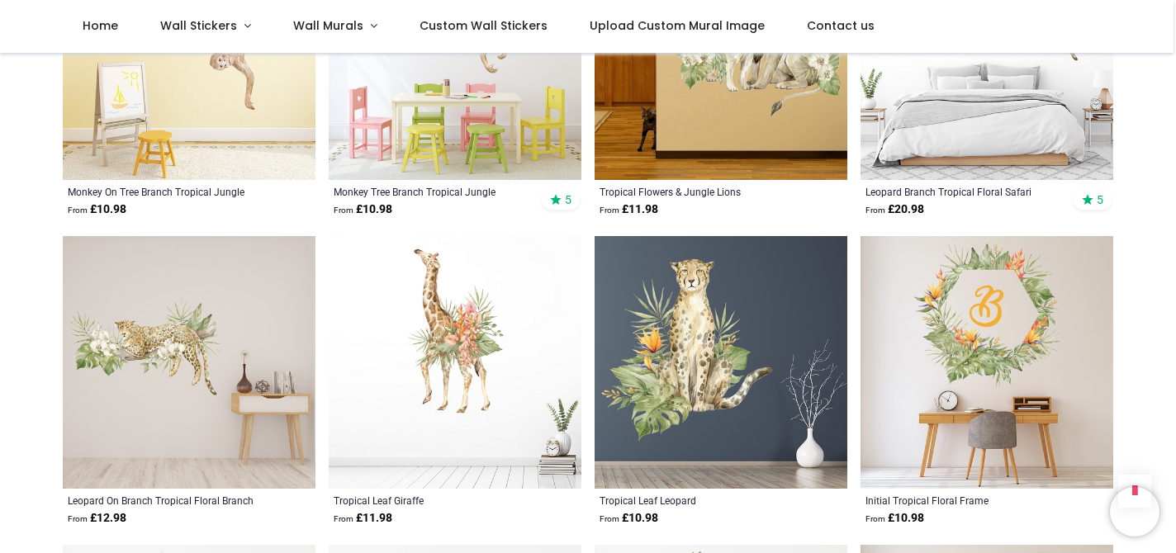
scroll to position [1165, 0]
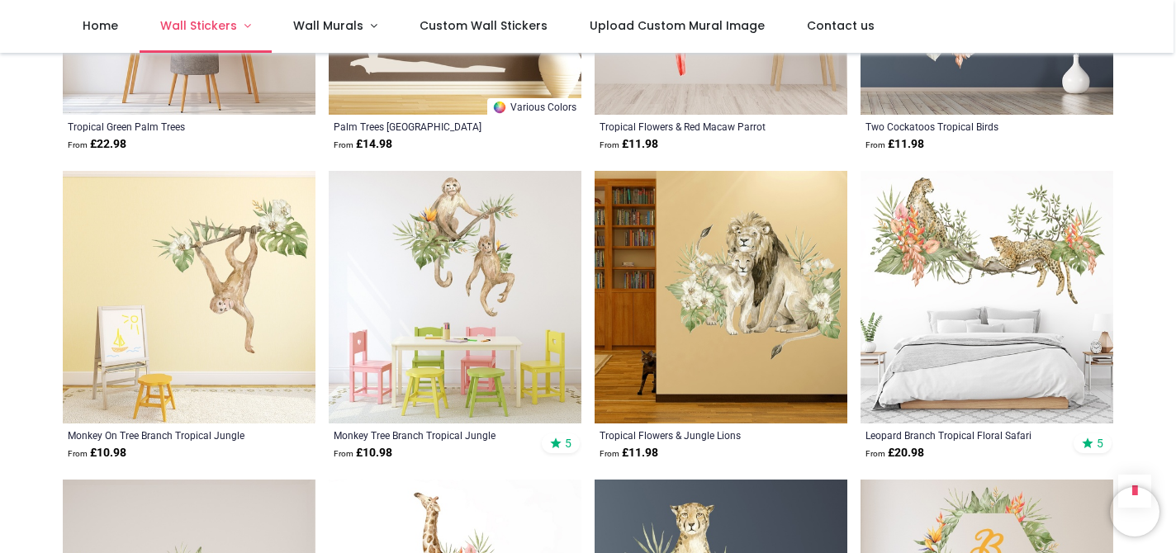
click at [242, 26] on link "Wall Stickers" at bounding box center [206, 26] width 133 height 53
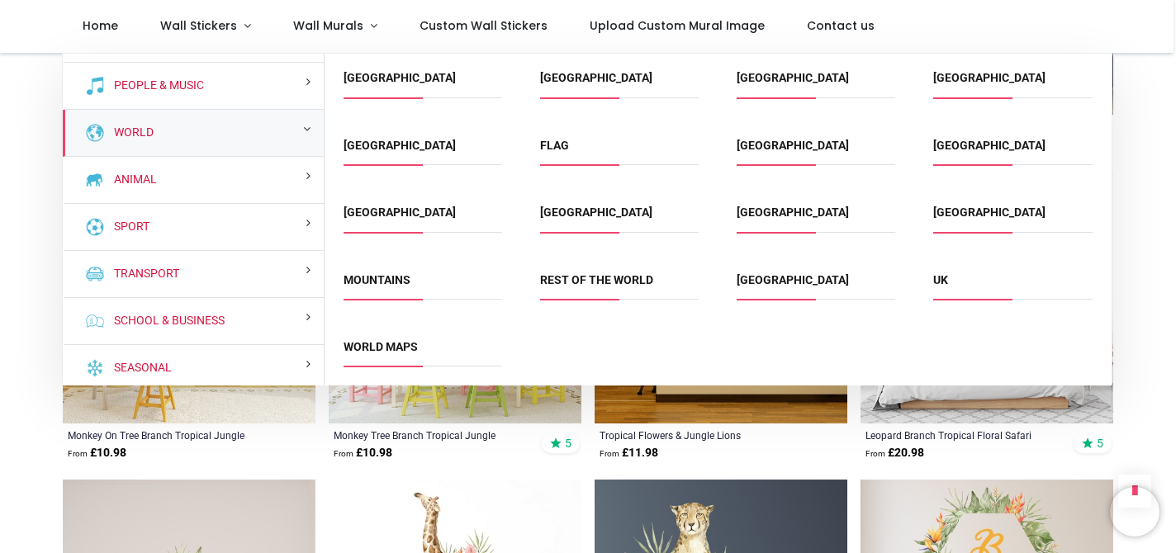
scroll to position [139, 0]
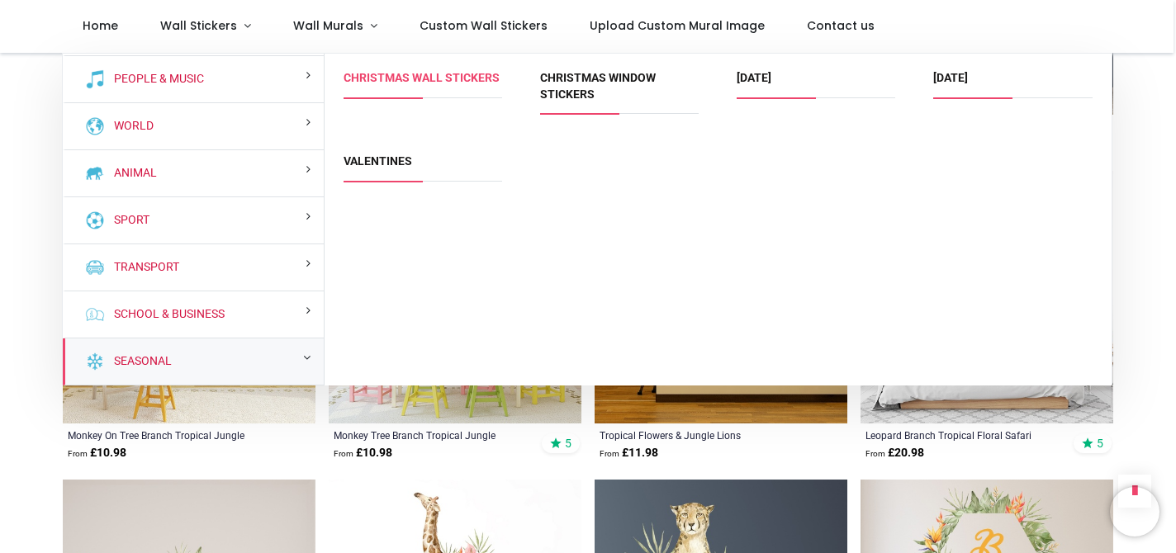
click at [393, 81] on link "Christmas Wall Stickers" at bounding box center [421, 77] width 156 height 13
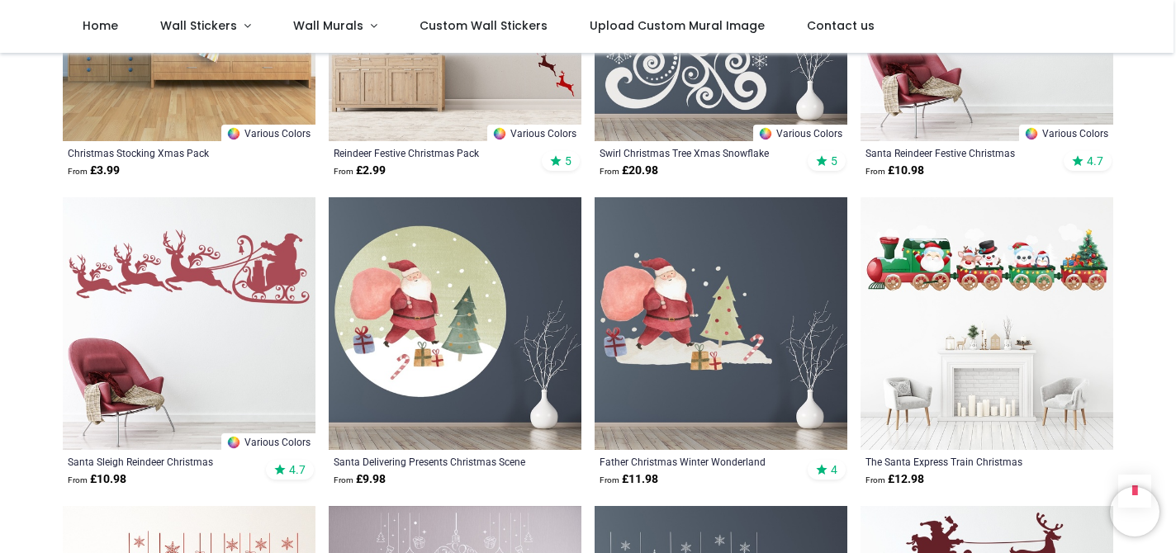
scroll to position [1706, 0]
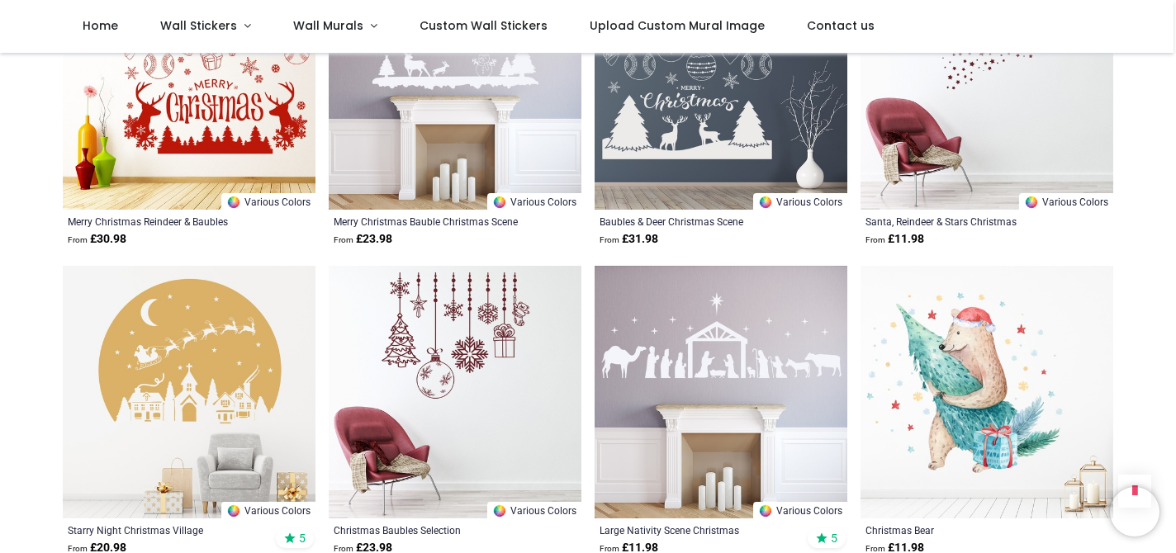
scroll to position [2255, 0]
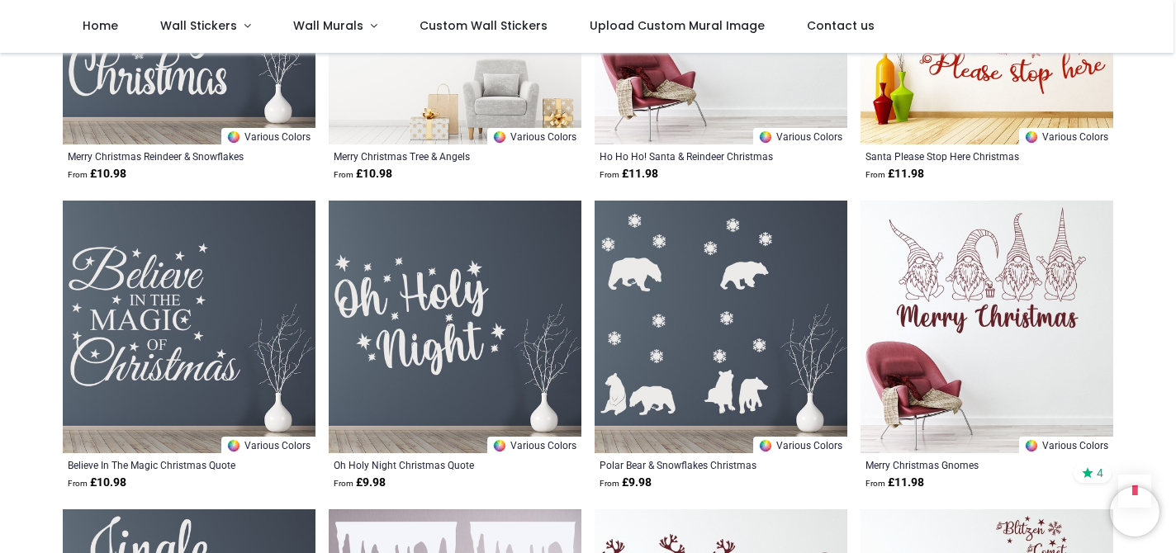
scroll to position [6025, 0]
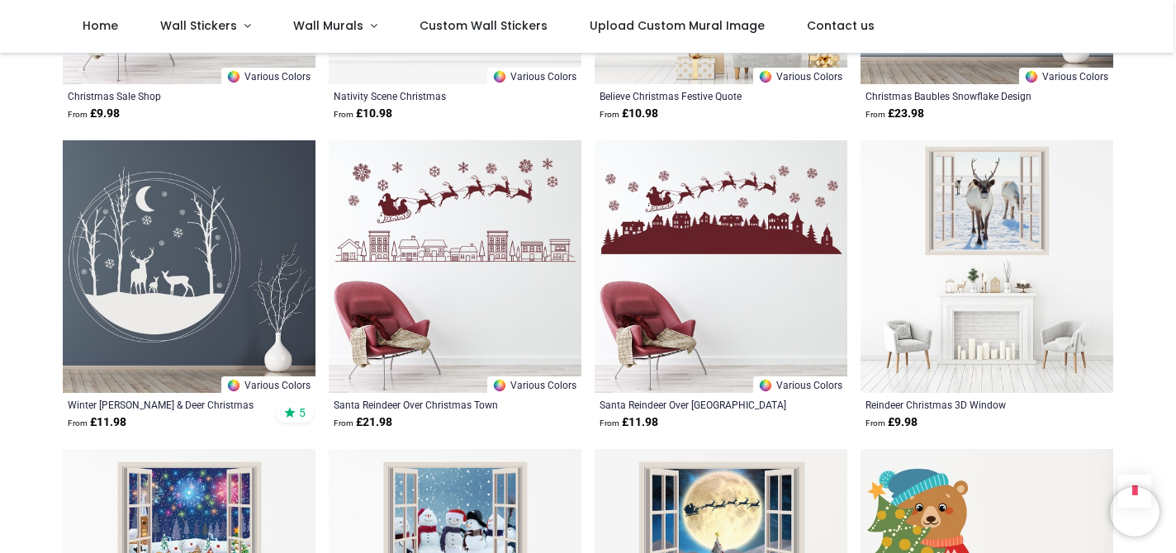
scroll to position [7040, 0]
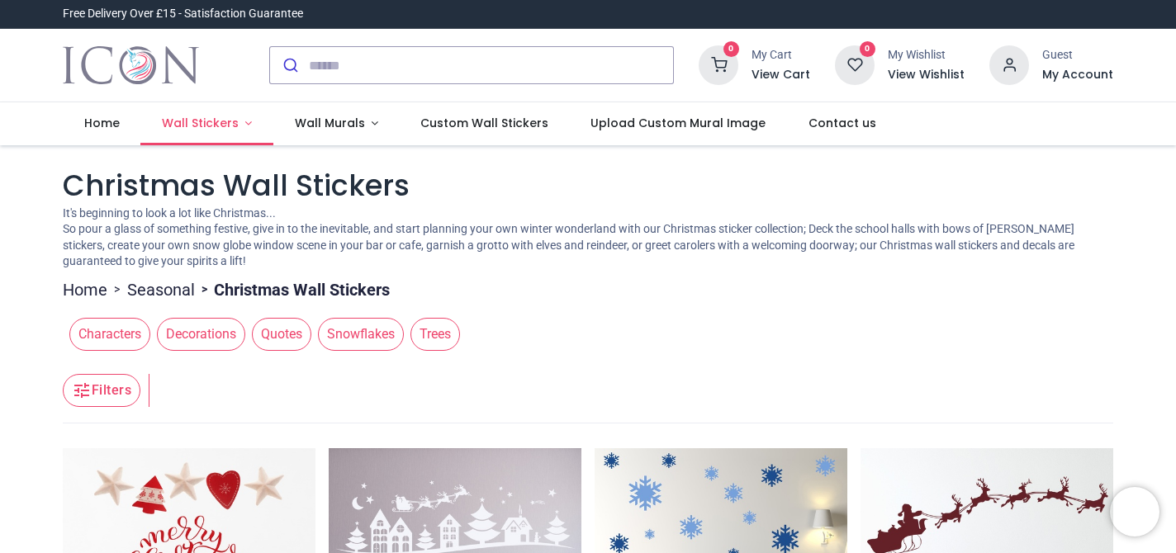
click at [234, 121] on span "Wall Stickers" at bounding box center [202, 123] width 80 height 17
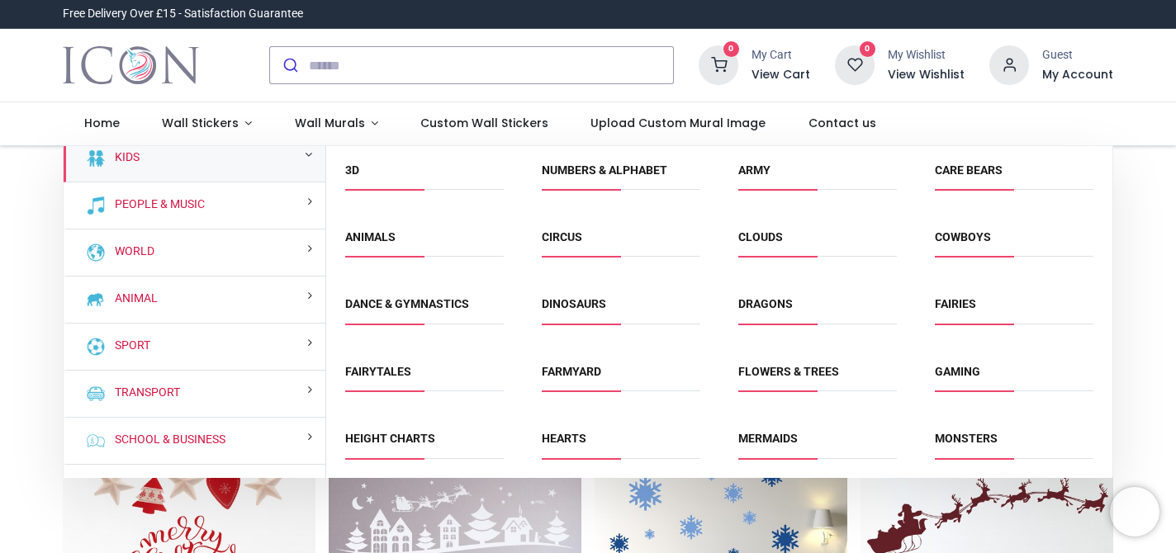
scroll to position [139, 0]
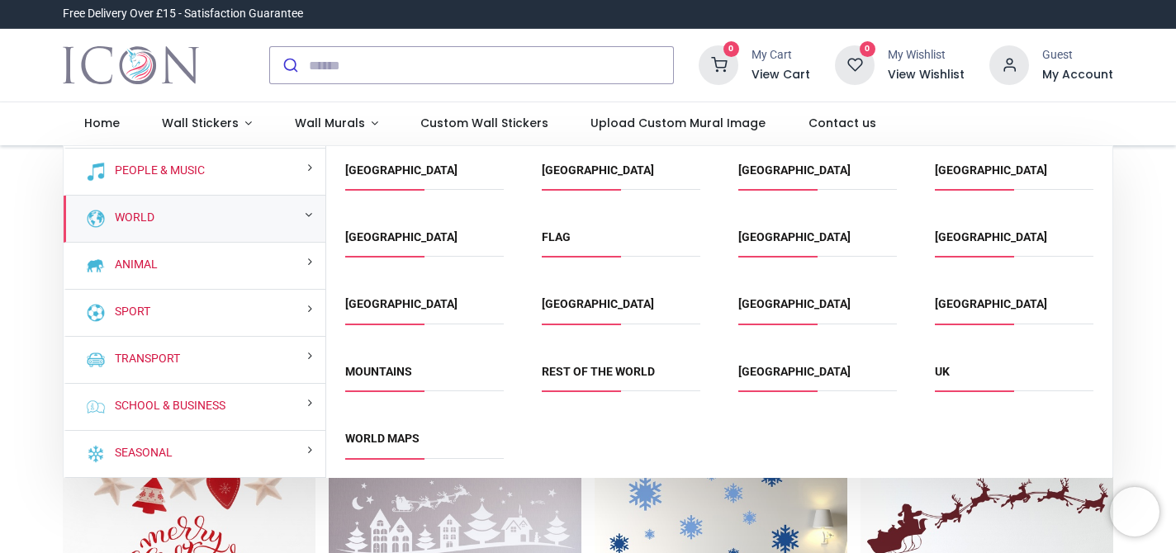
click at [217, 218] on div "World" at bounding box center [195, 219] width 262 height 47
click at [377, 379] on span "Mountains" at bounding box center [424, 377] width 159 height 27
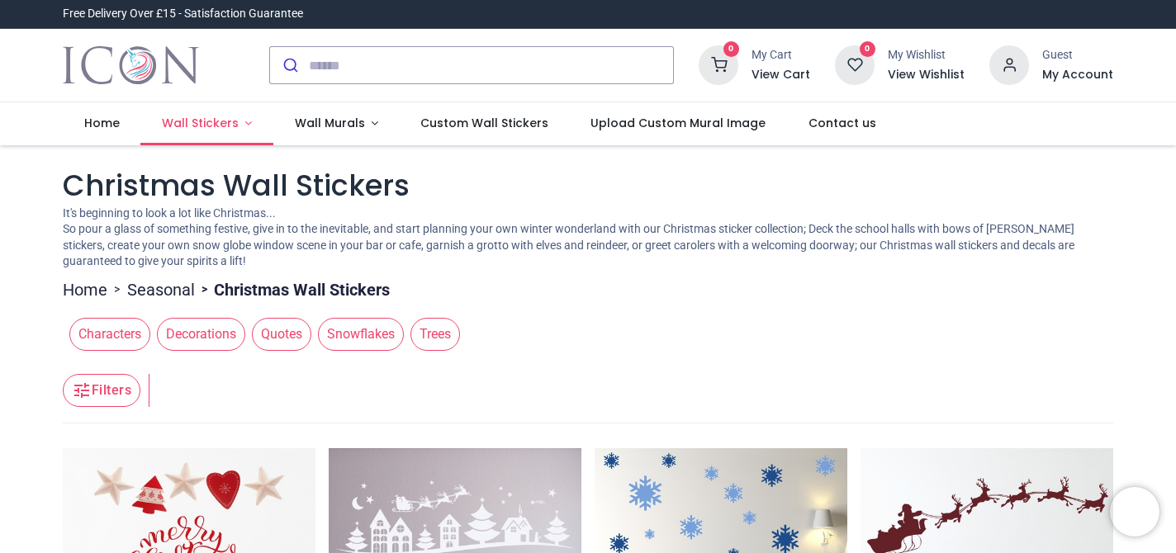
click at [202, 116] on span "Wall Stickers" at bounding box center [200, 123] width 77 height 17
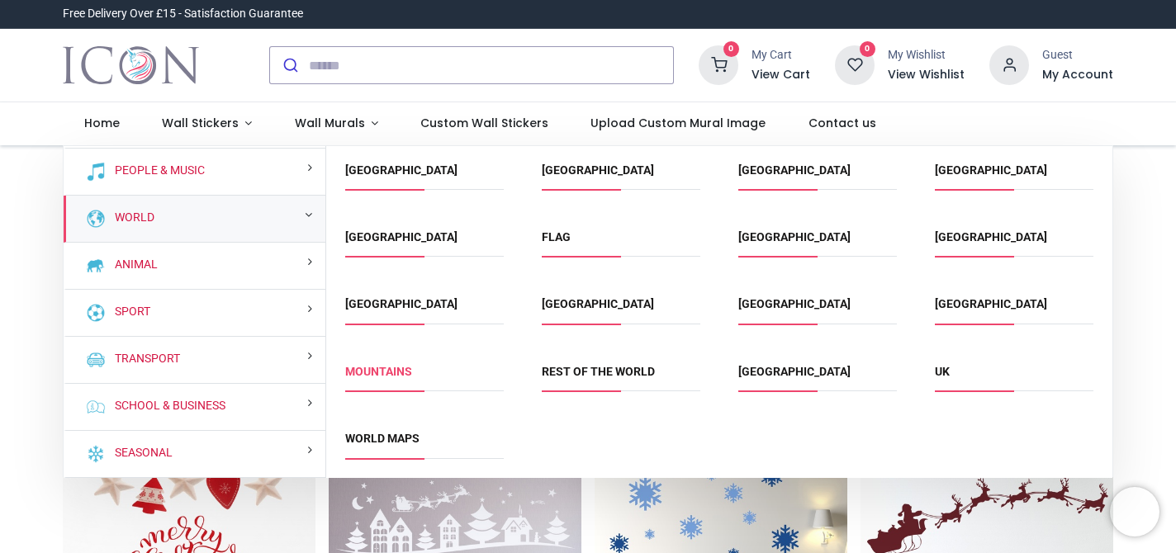
click at [376, 372] on link "Mountains" at bounding box center [378, 371] width 67 height 13
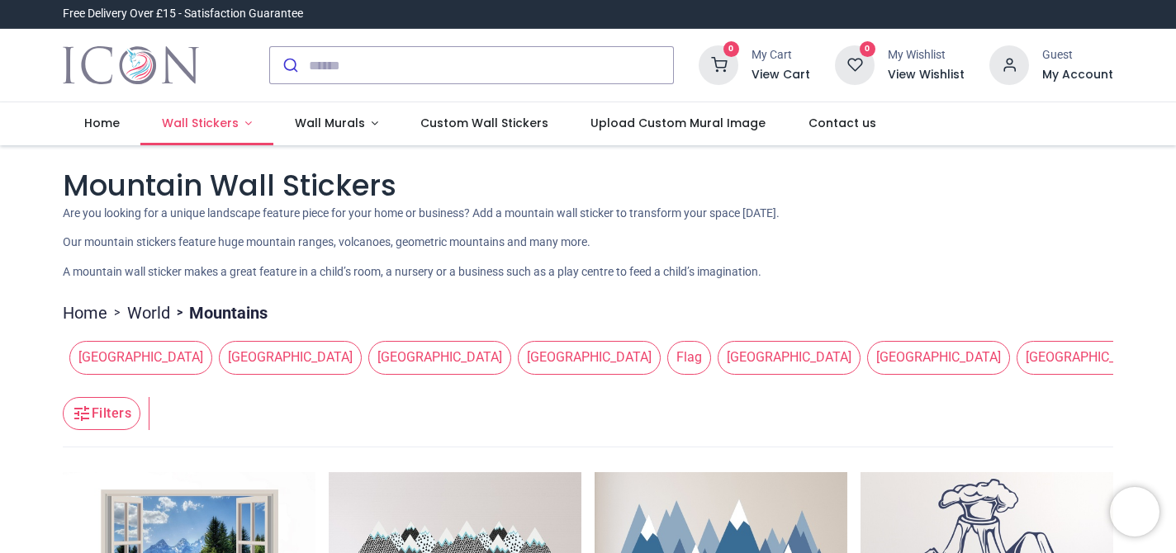
click at [194, 118] on span "Wall Stickers" at bounding box center [200, 123] width 77 height 17
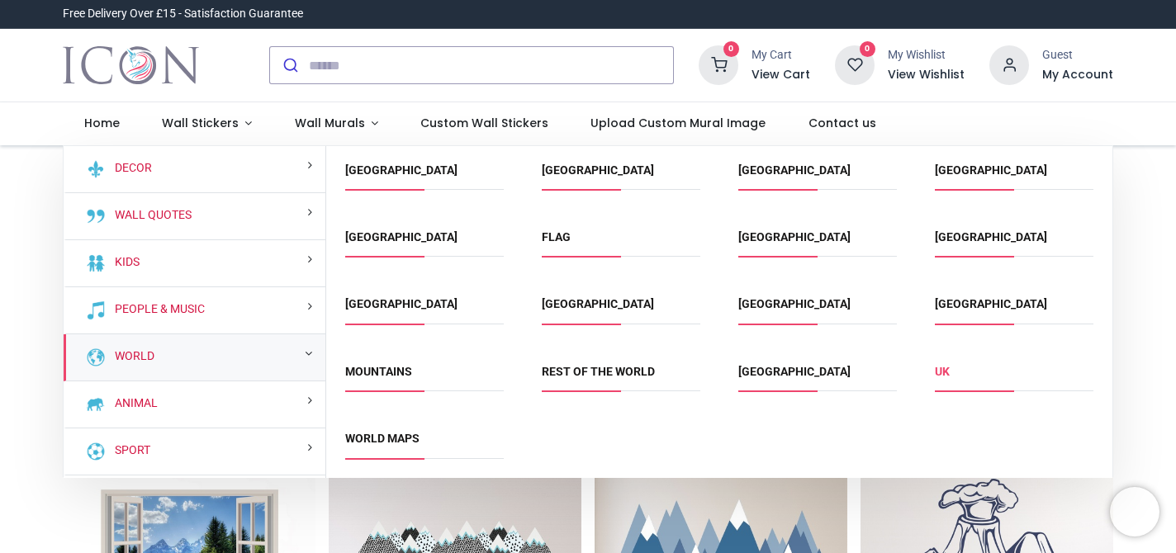
click at [942, 373] on link "UK" at bounding box center [942, 371] width 15 height 13
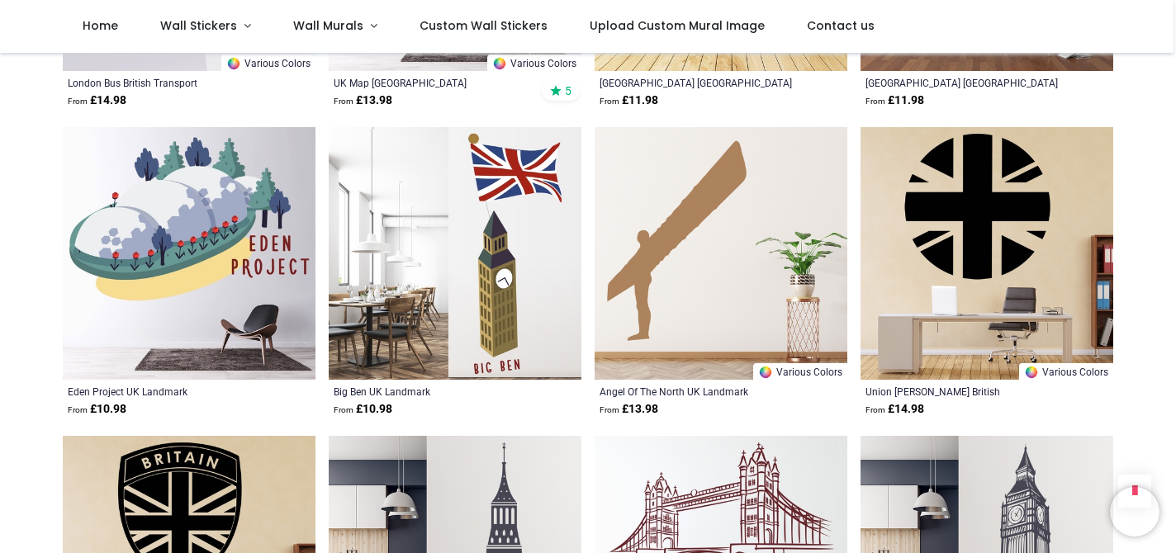
scroll to position [2743, 0]
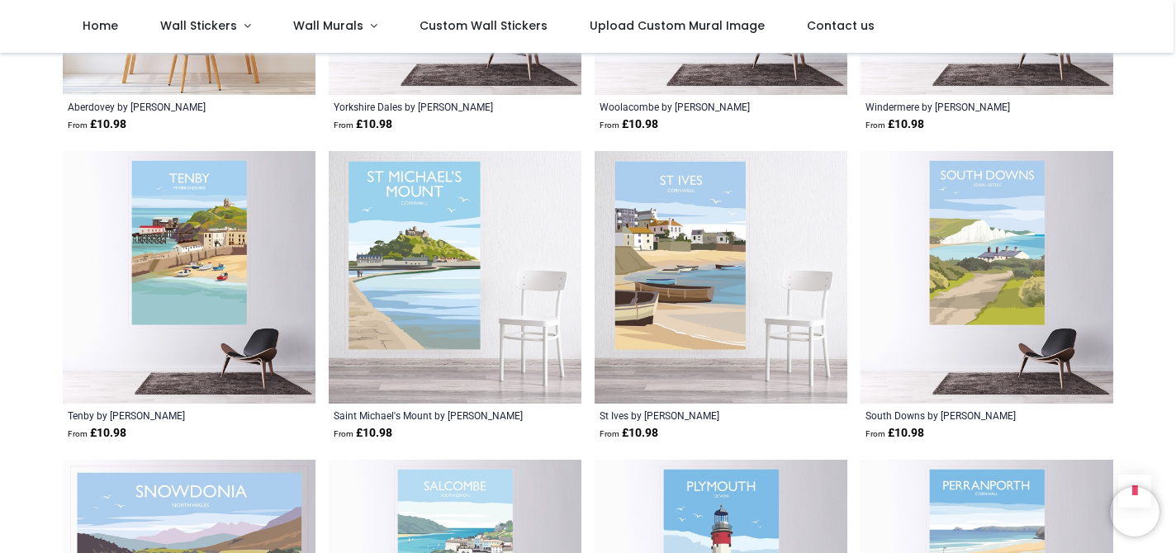
scroll to position [6115, 0]
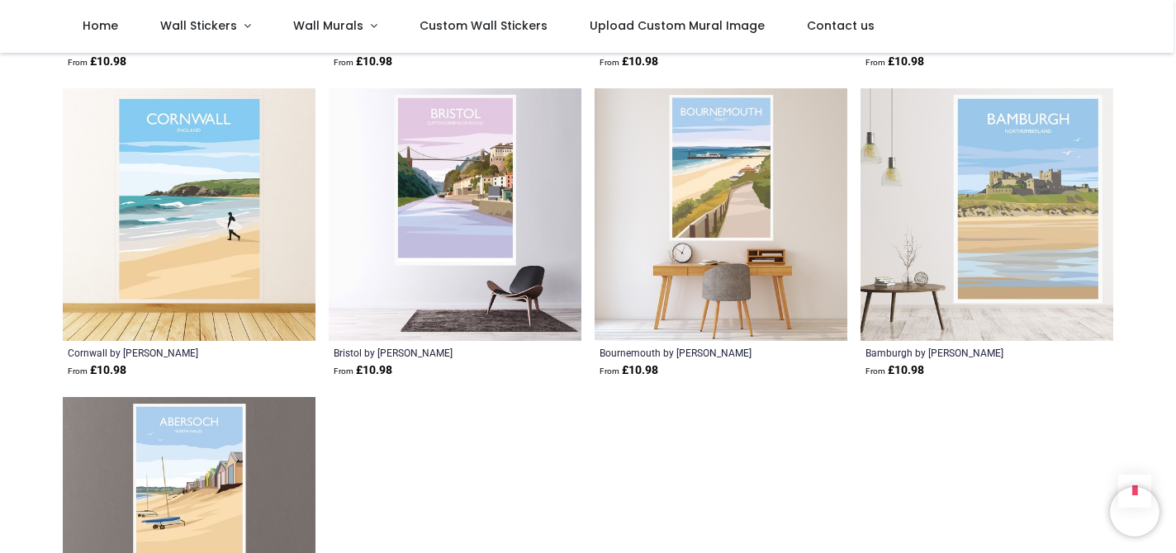
scroll to position [7720, 0]
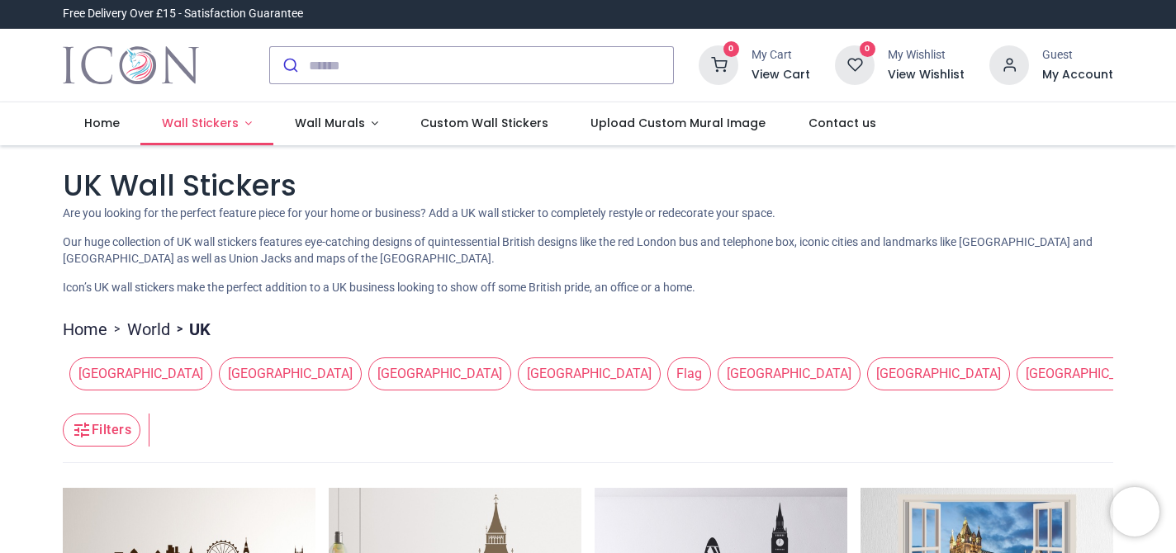
click at [188, 126] on span "Wall Stickers" at bounding box center [200, 123] width 77 height 17
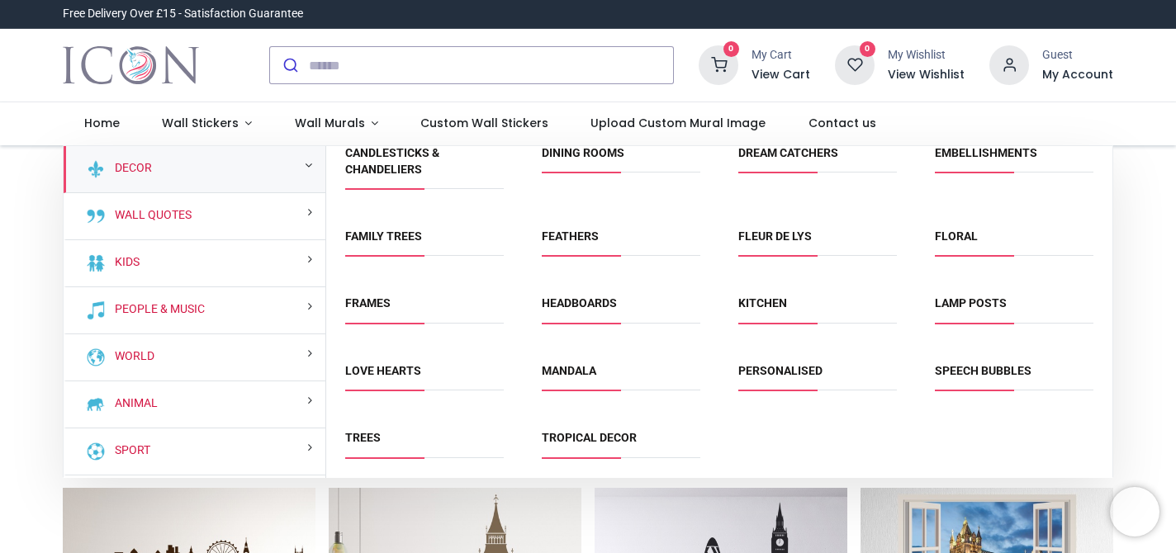
scroll to position [88, 0]
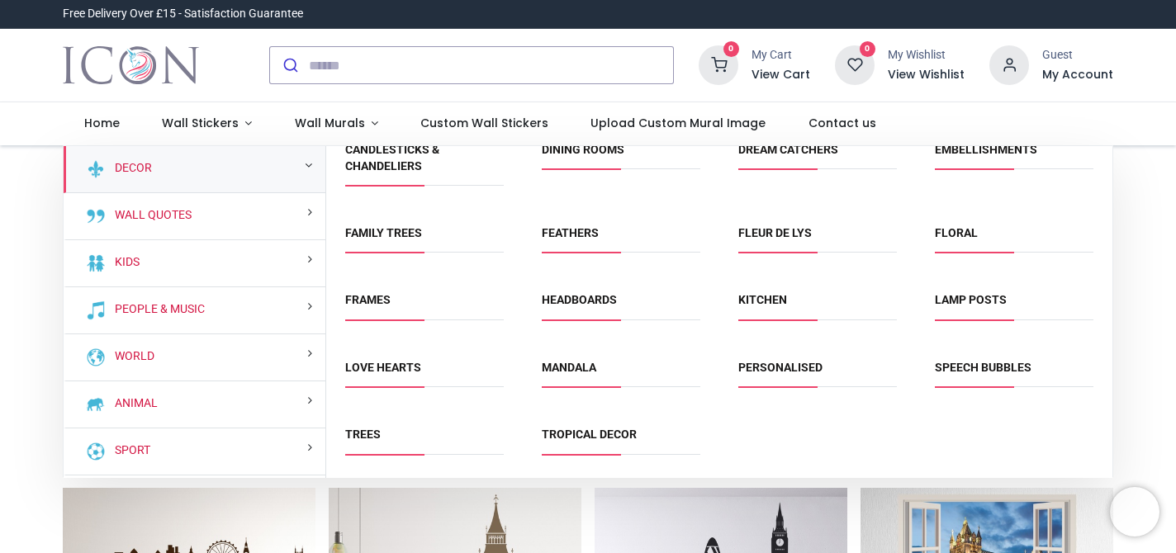
click at [367, 448] on span "Trees" at bounding box center [424, 440] width 159 height 27
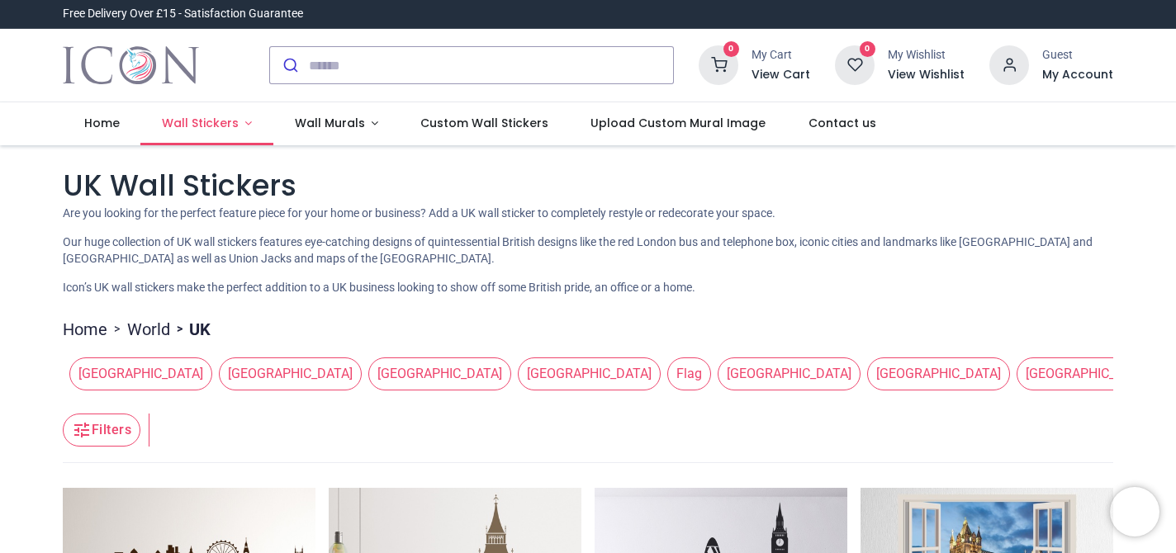
click at [186, 120] on span "Wall Stickers" at bounding box center [200, 123] width 77 height 17
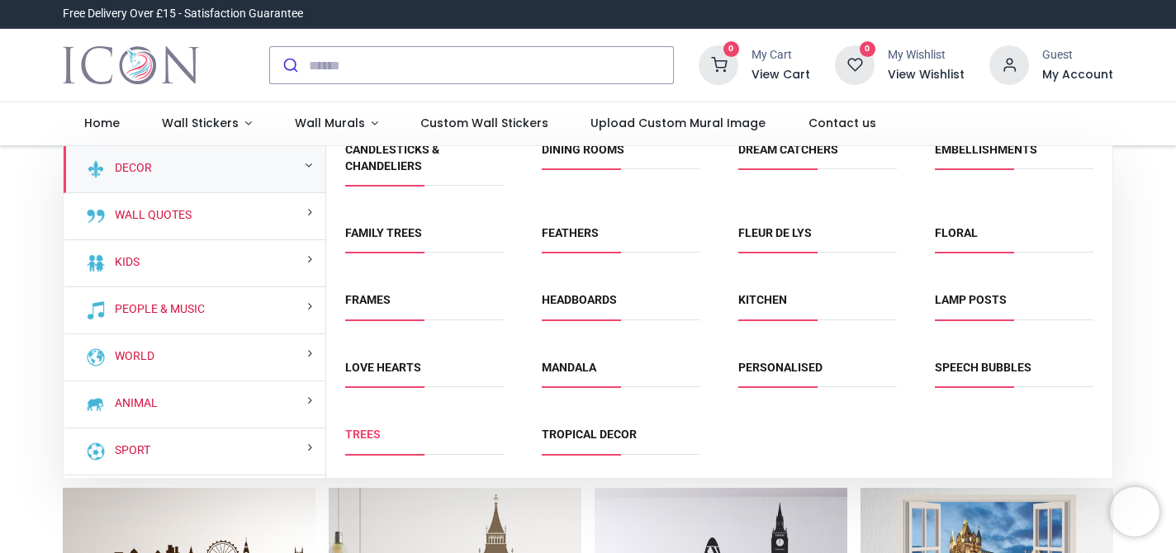
click at [372, 435] on link "Trees" at bounding box center [363, 434] width 36 height 13
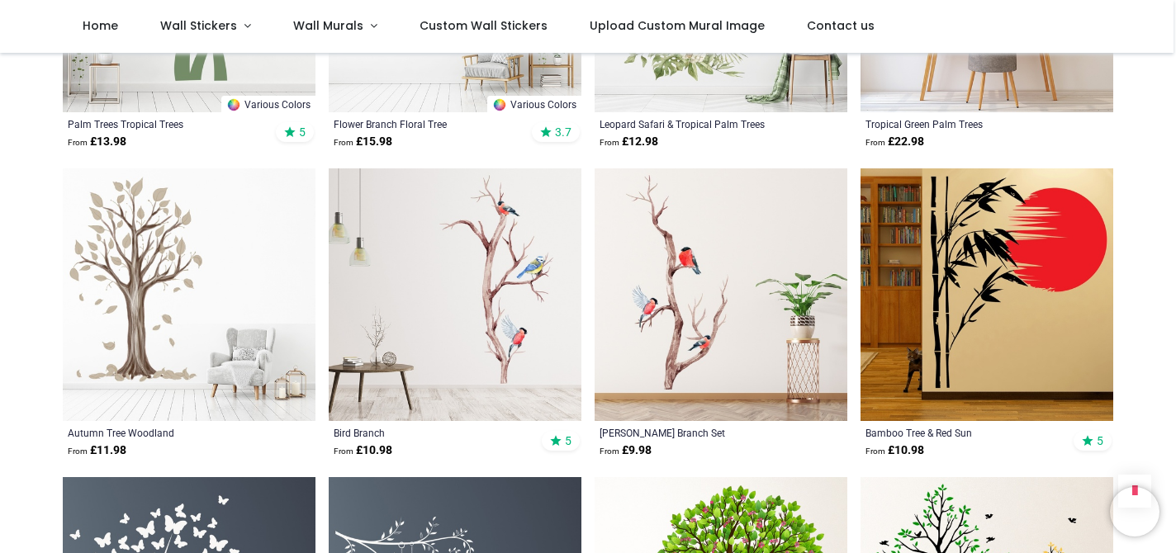
scroll to position [1774, 0]
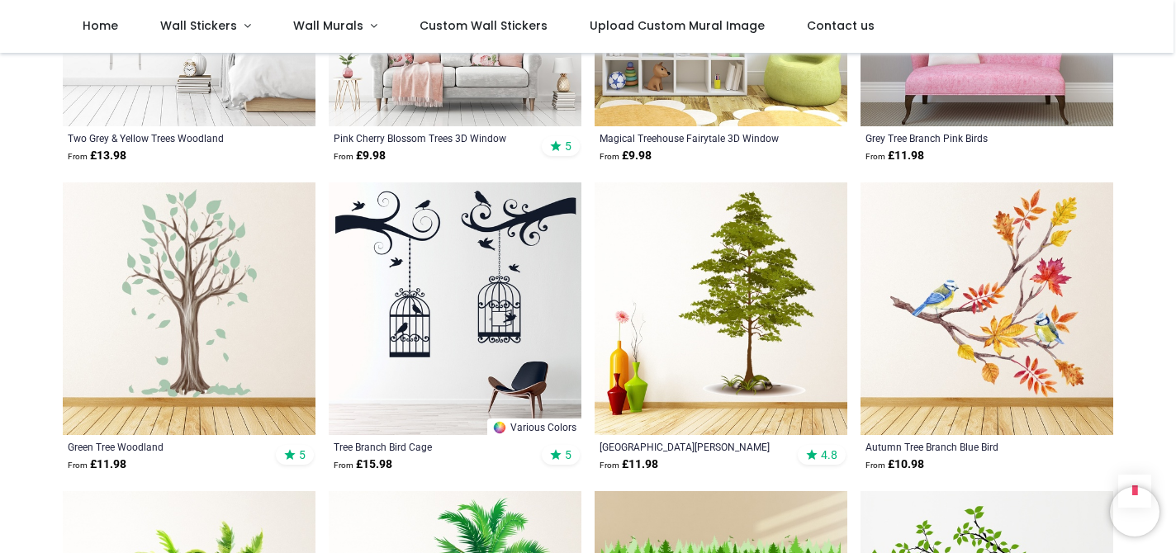
scroll to position [3920, 0]
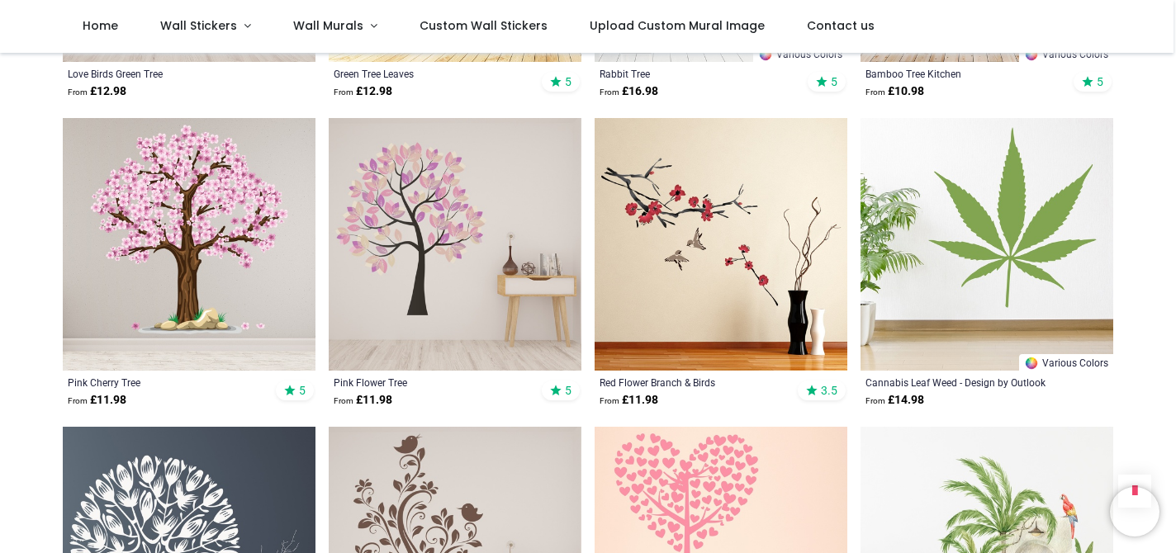
scroll to position [5847, 0]
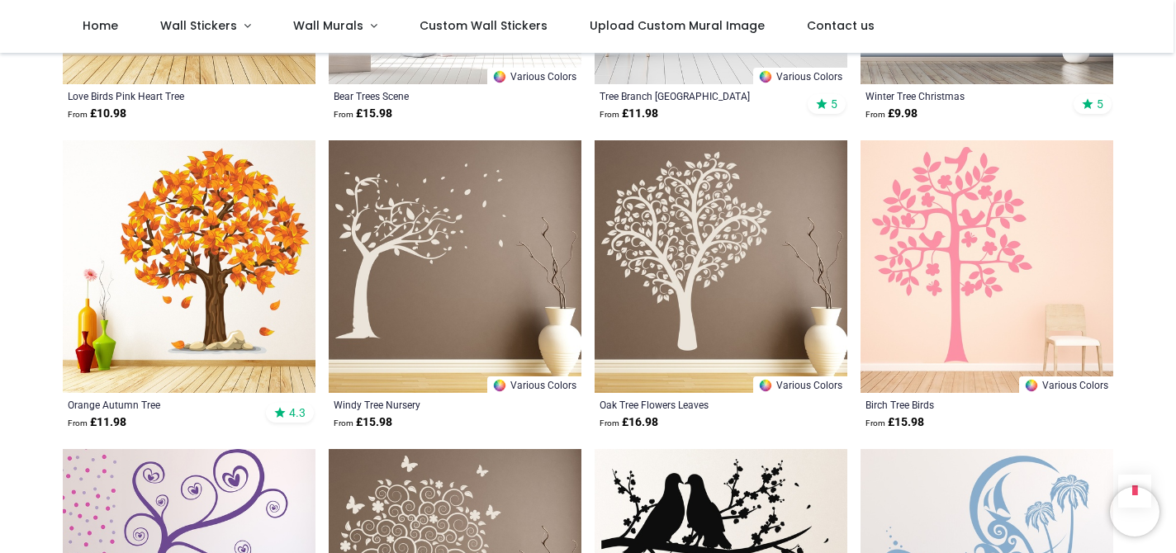
scroll to position [7660, 0]
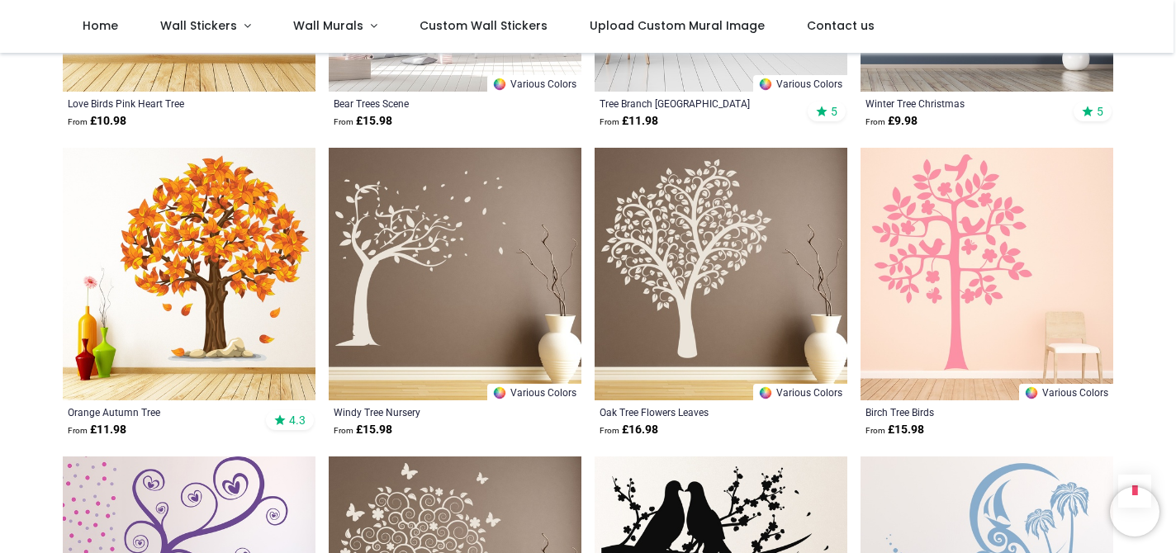
click at [231, 245] on img at bounding box center [189, 274] width 253 height 253
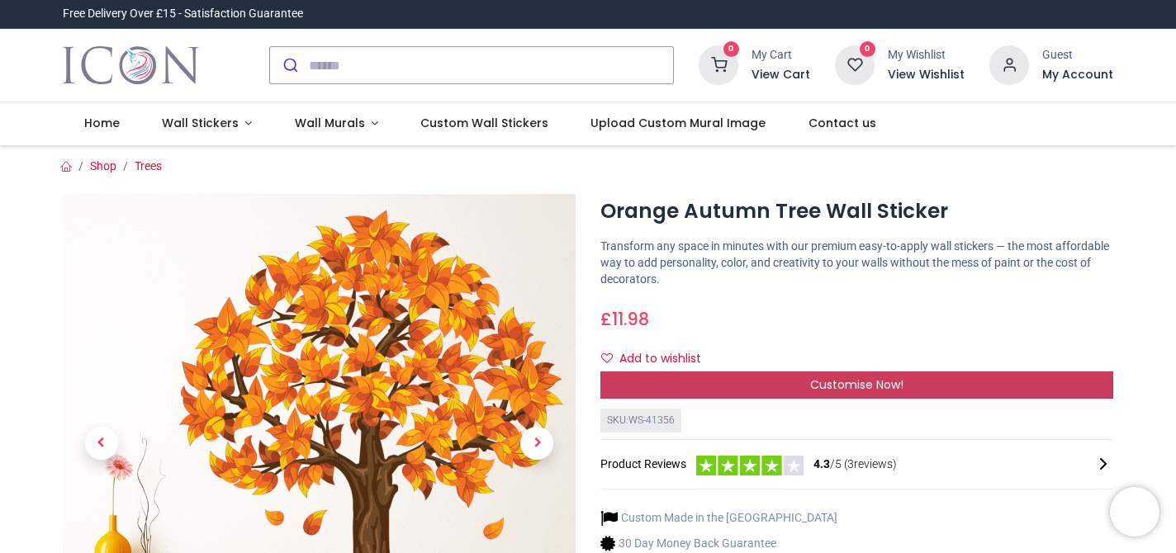
click at [719, 384] on div "Customise Now!" at bounding box center [856, 386] width 513 height 28
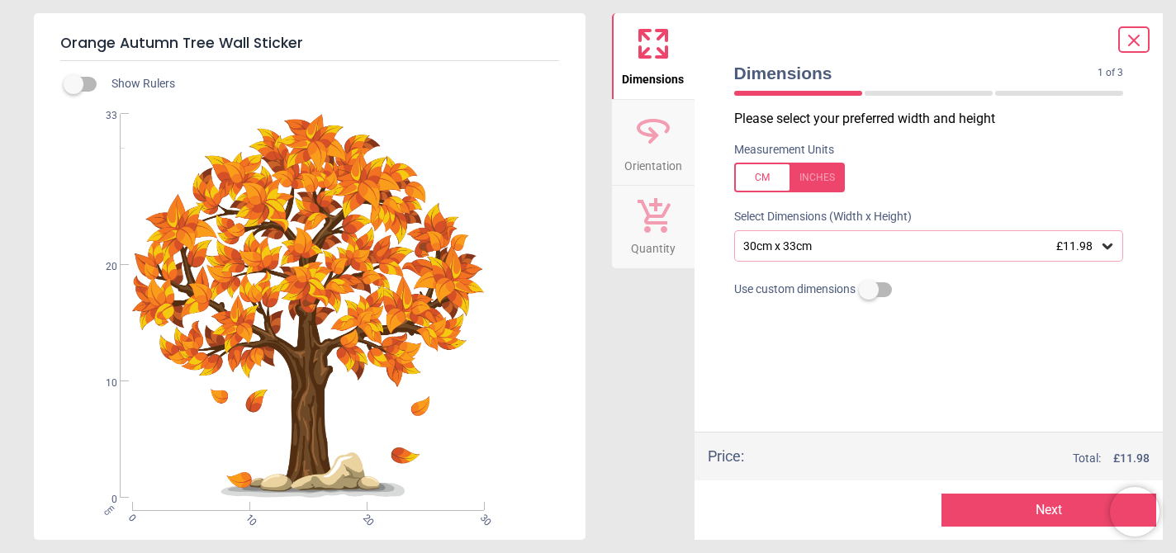
click at [837, 248] on div "30cm x 33cm £11.98" at bounding box center [920, 246] width 358 height 14
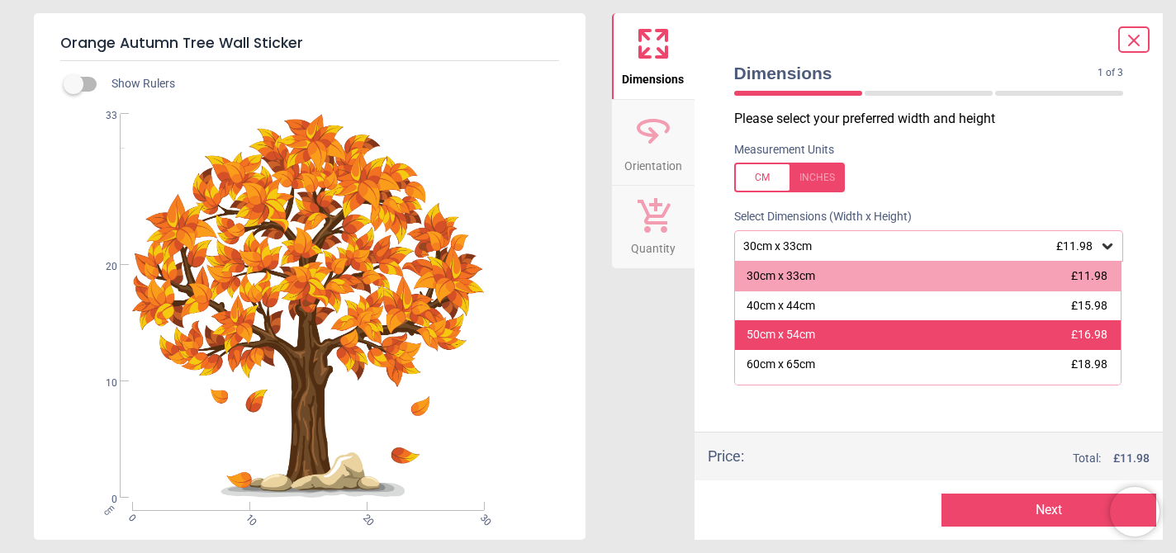
click at [819, 334] on div "50cm x 54cm £16.98" at bounding box center [928, 335] width 386 height 30
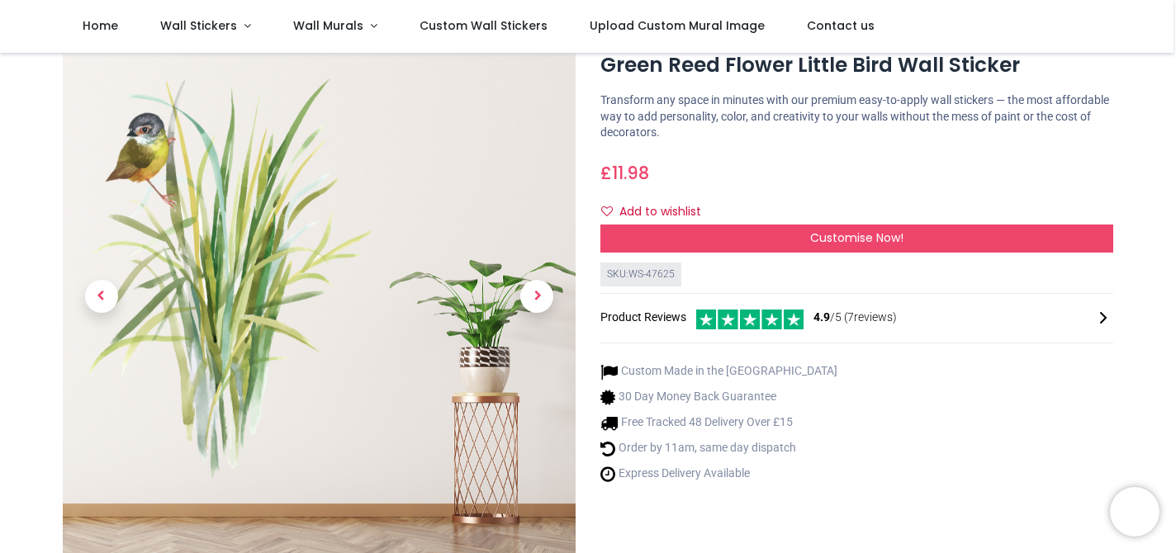
scroll to position [57, 0]
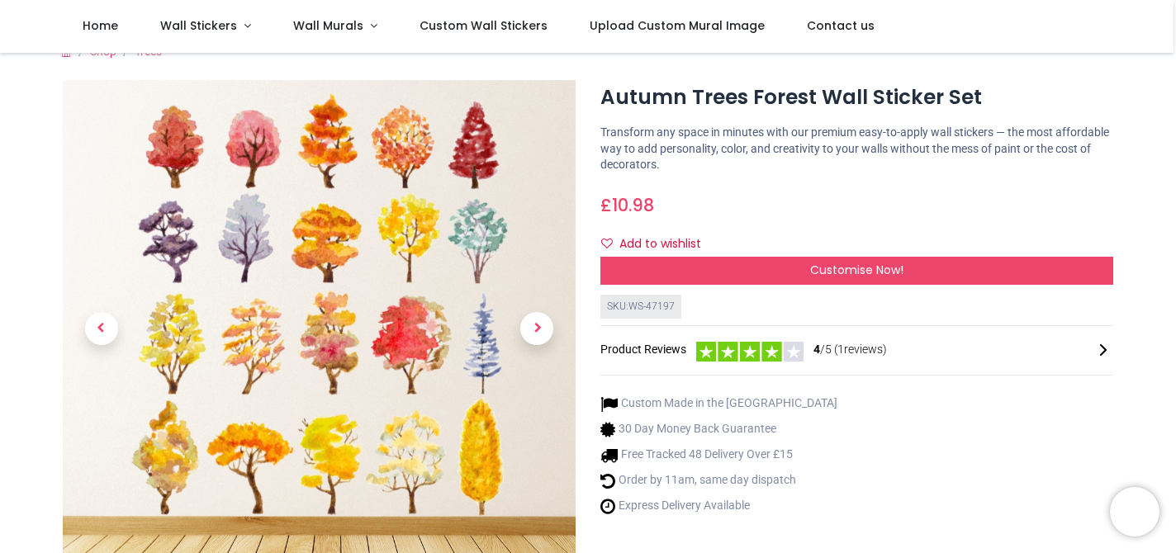
scroll to position [19, 0]
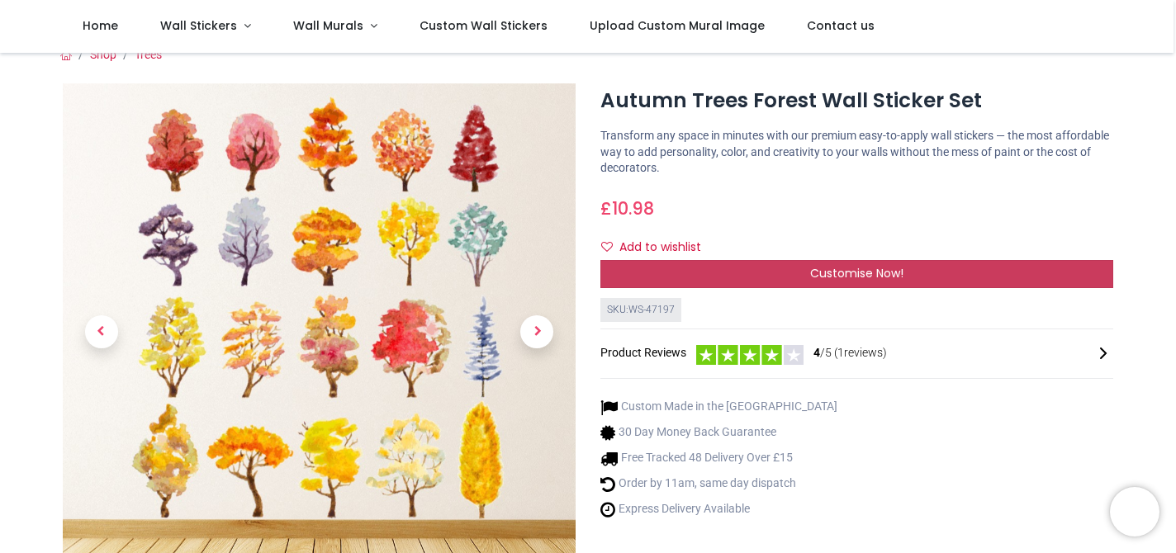
click at [717, 277] on div "Customise Now!" at bounding box center [856, 274] width 513 height 28
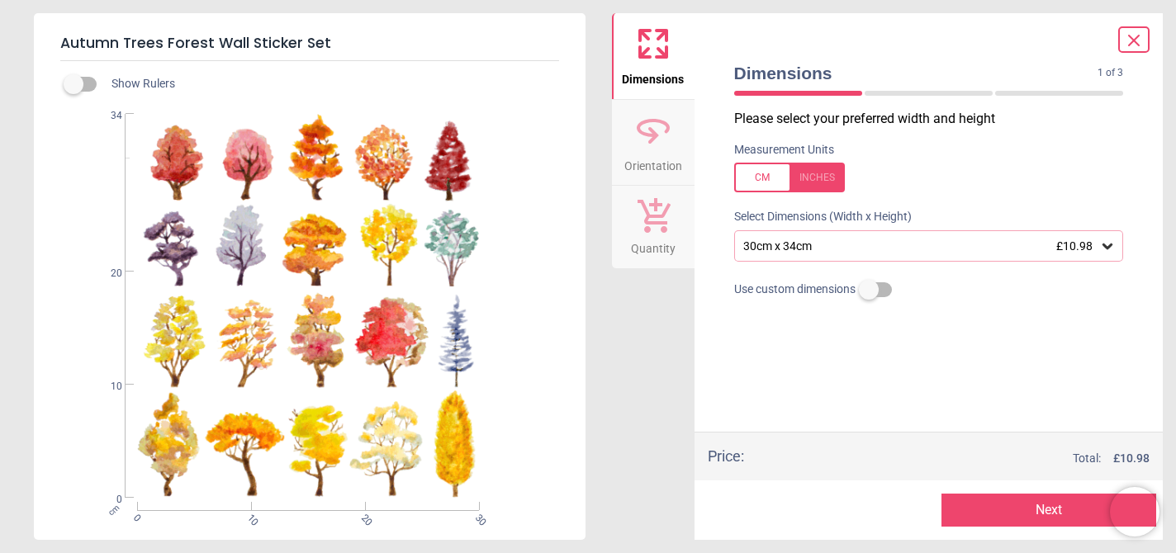
click at [807, 249] on div "30cm x 34cm £10.98" at bounding box center [920, 246] width 358 height 14
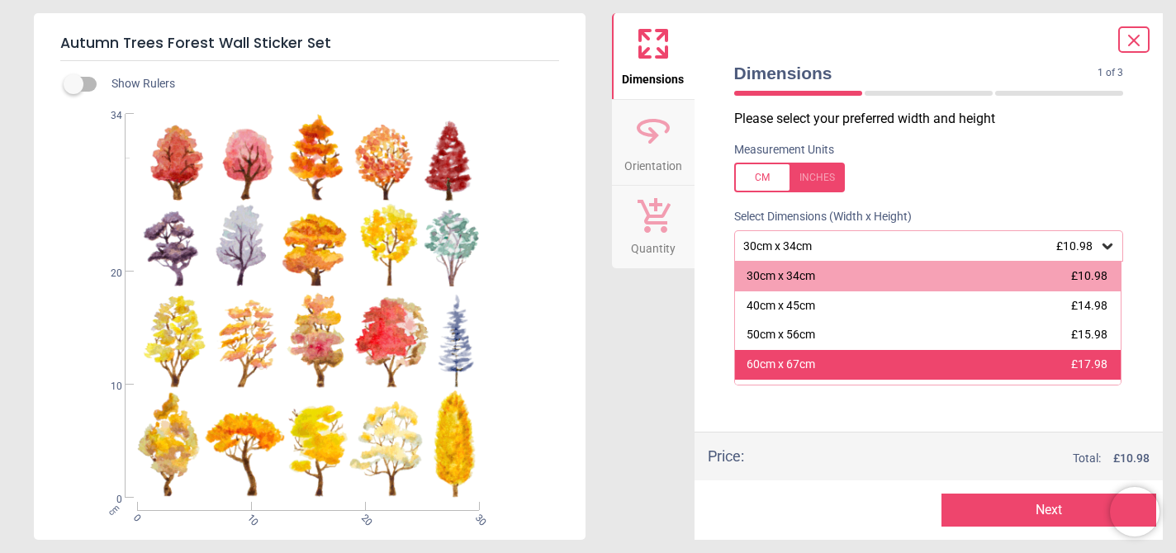
click at [801, 367] on div "60cm x 67cm" at bounding box center [780, 365] width 69 height 17
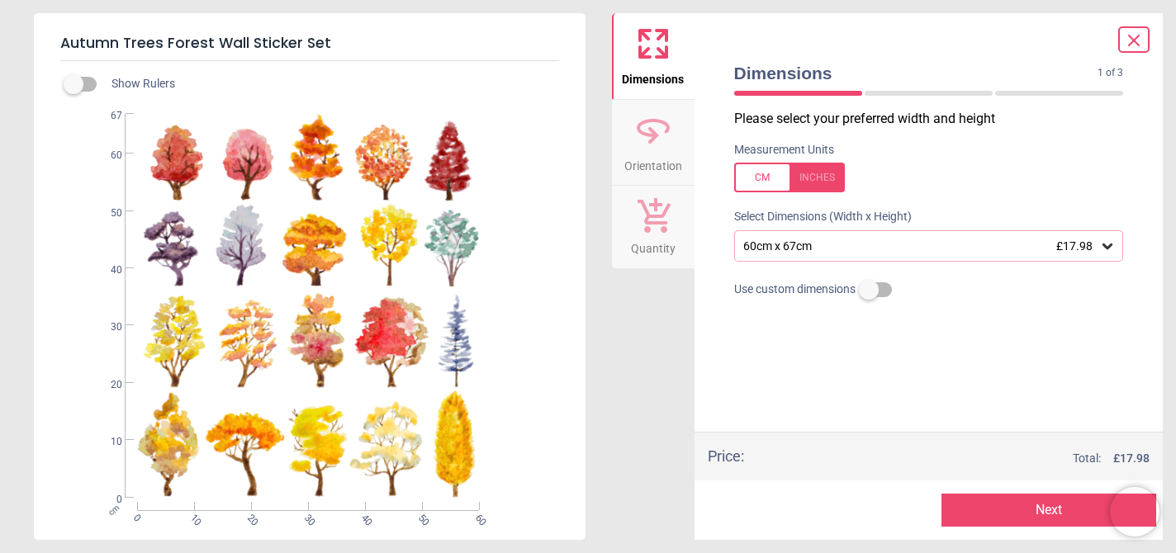
click at [634, 144] on icon at bounding box center [653, 131] width 40 height 40
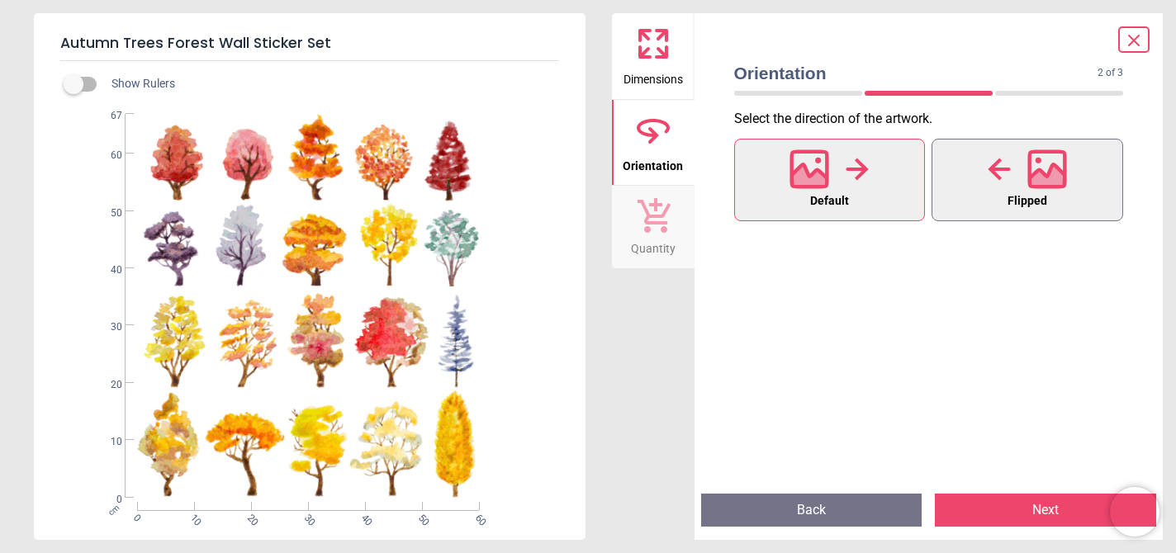
click at [1011, 183] on div at bounding box center [1027, 169] width 79 height 43
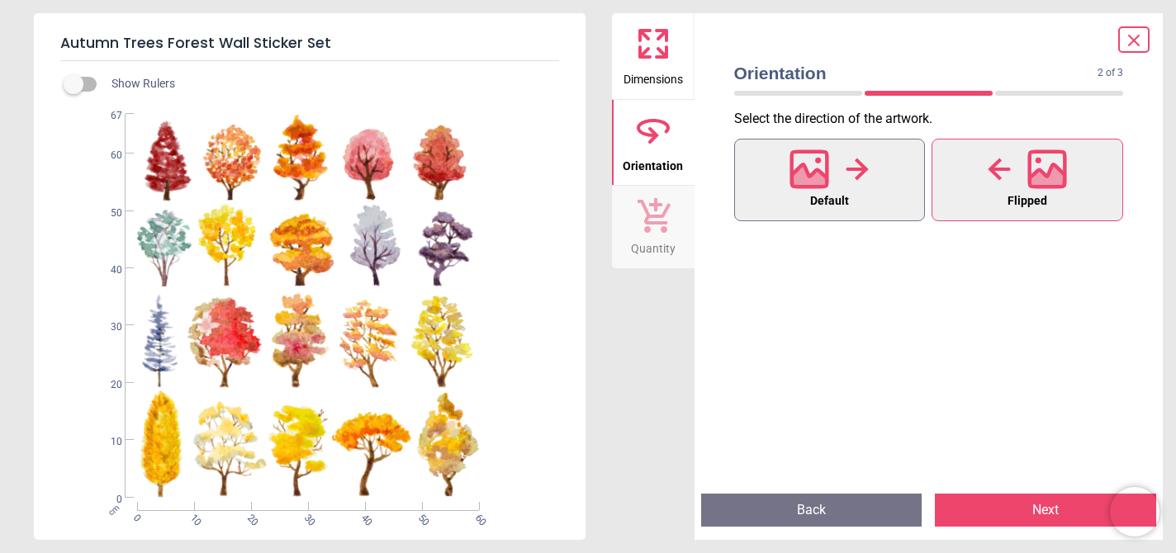
click at [862, 185] on div at bounding box center [828, 169] width 79 height 43
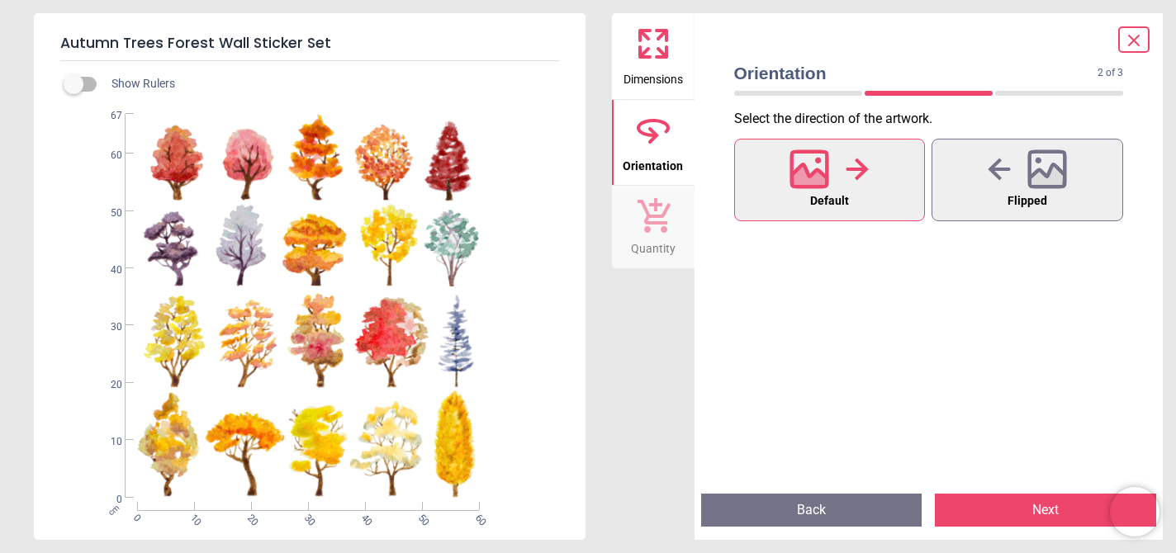
click at [1044, 515] on button "Next" at bounding box center [1045, 510] width 221 height 33
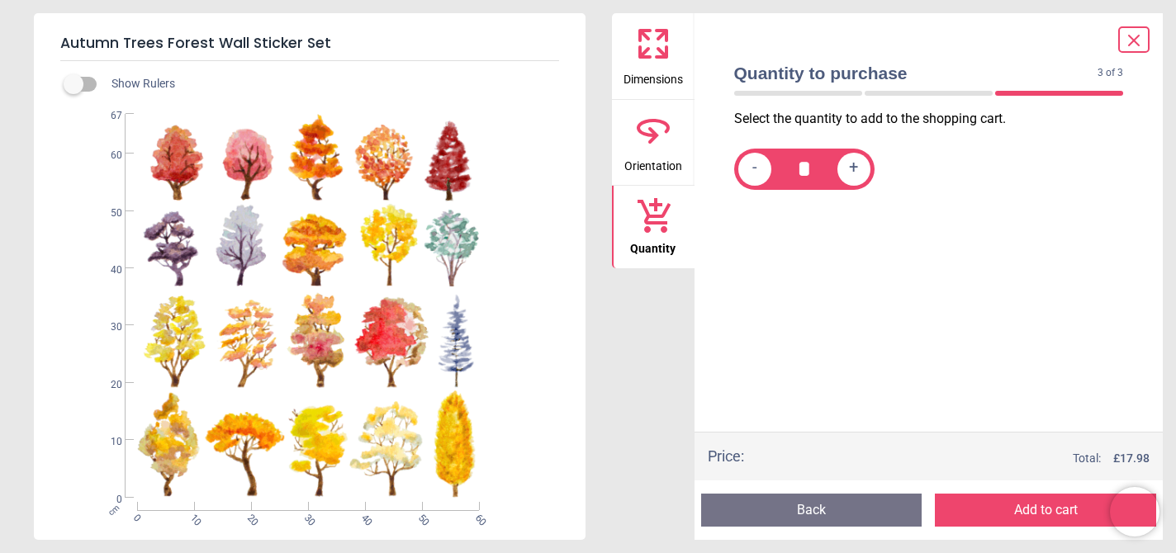
click at [1130, 33] on icon at bounding box center [1134, 41] width 20 height 20
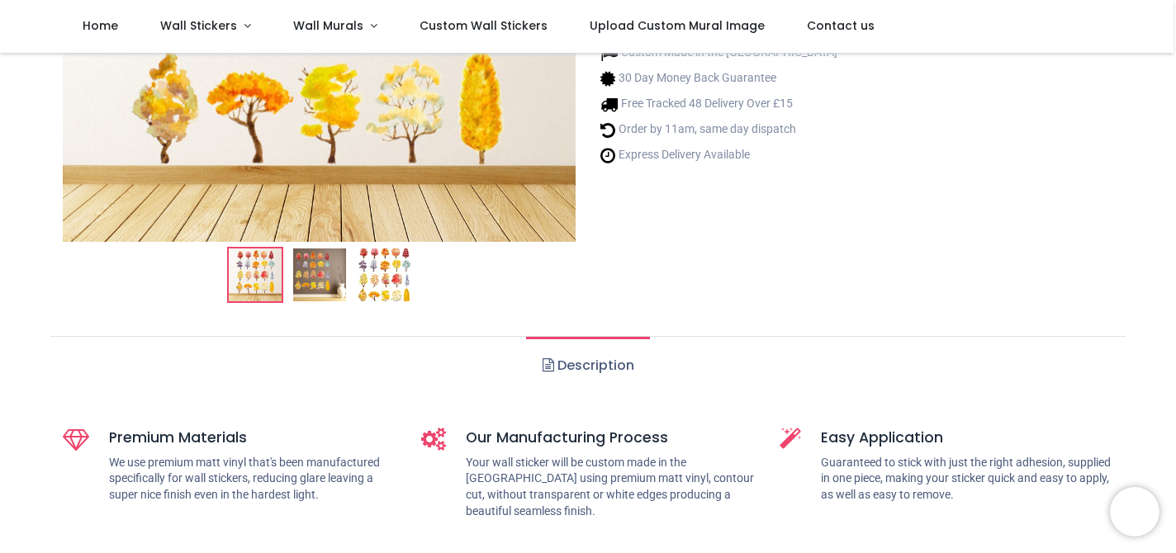
scroll to position [374, 0]
click at [317, 282] on img at bounding box center [319, 274] width 53 height 53
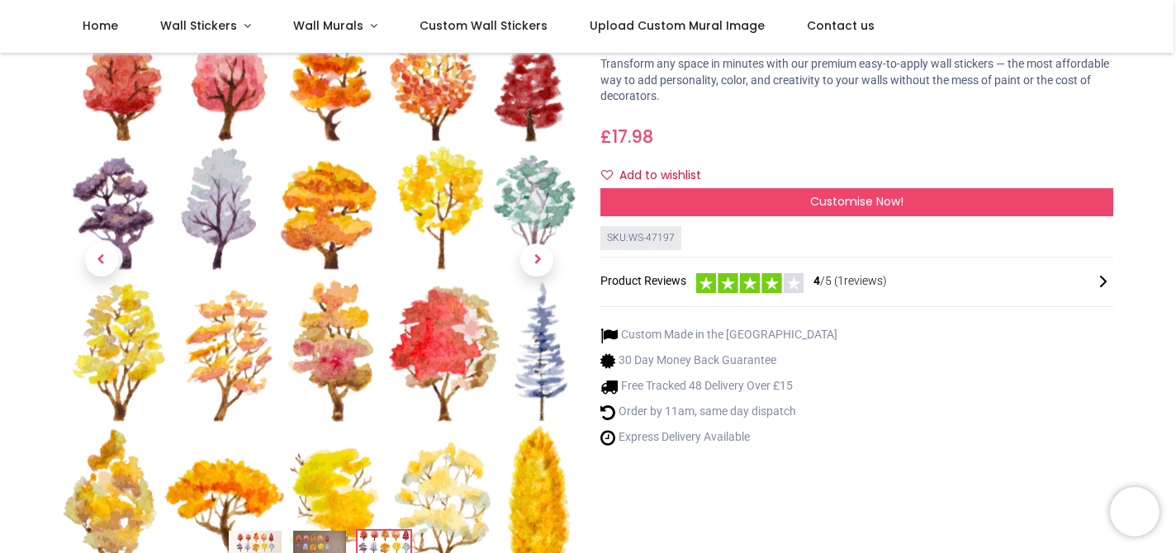
scroll to position [92, 0]
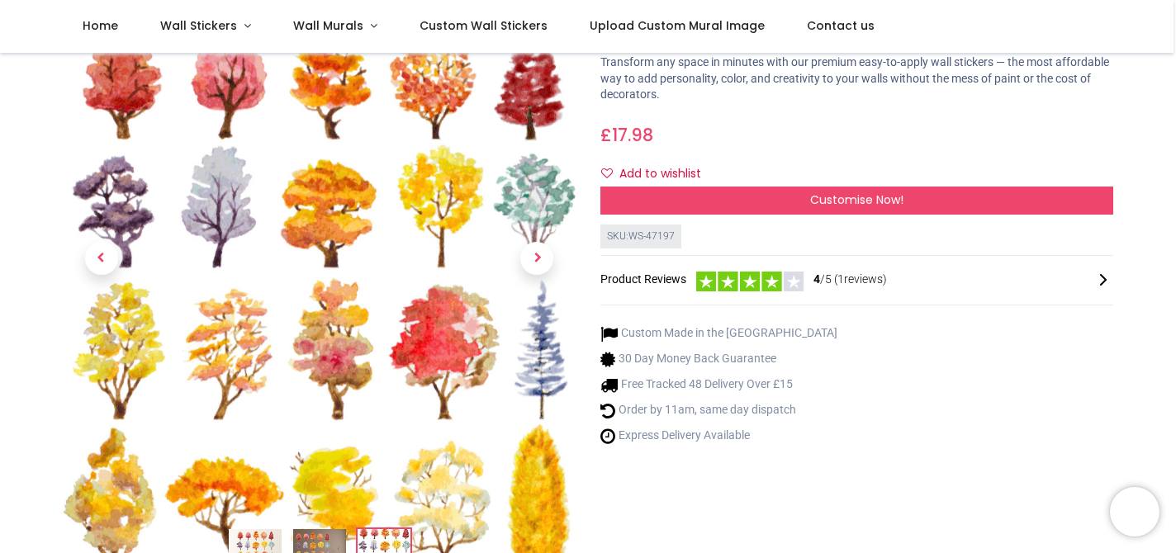
click at [308, 544] on img at bounding box center [319, 555] width 53 height 53
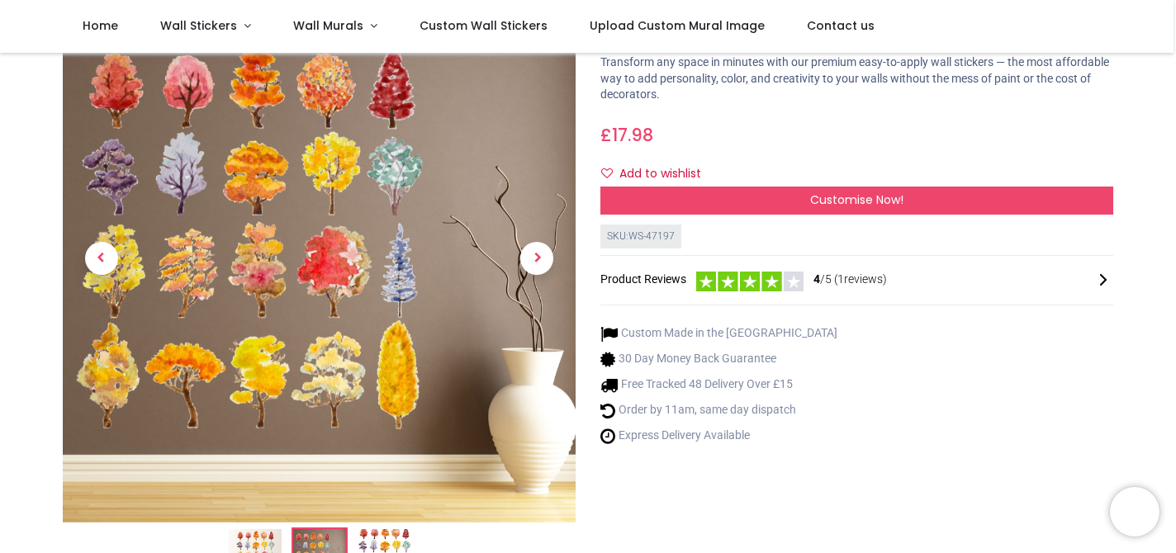
click at [395, 534] on img at bounding box center [384, 555] width 53 height 53
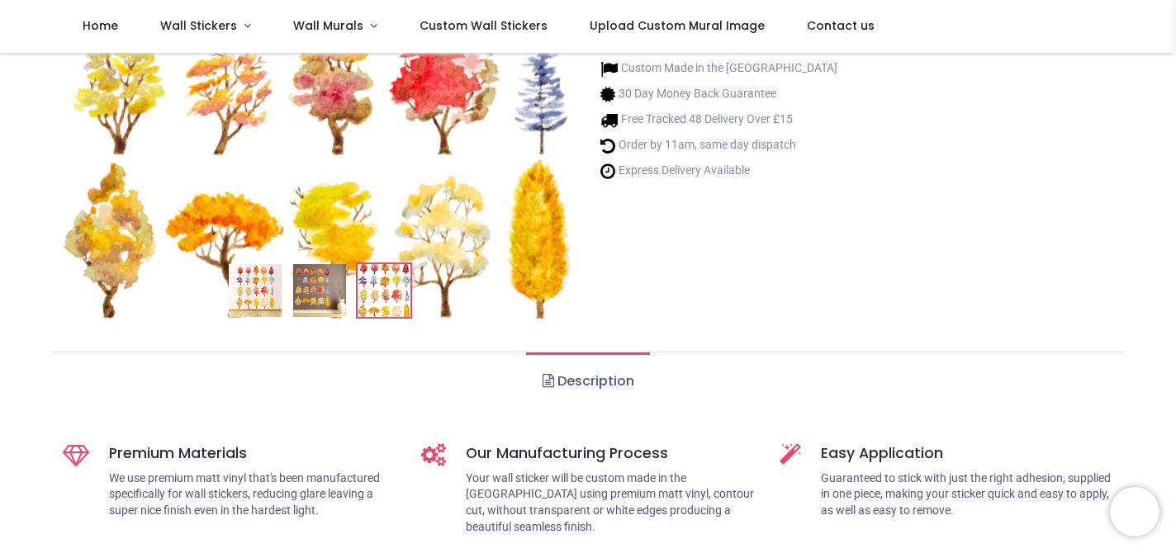
scroll to position [370, 0]
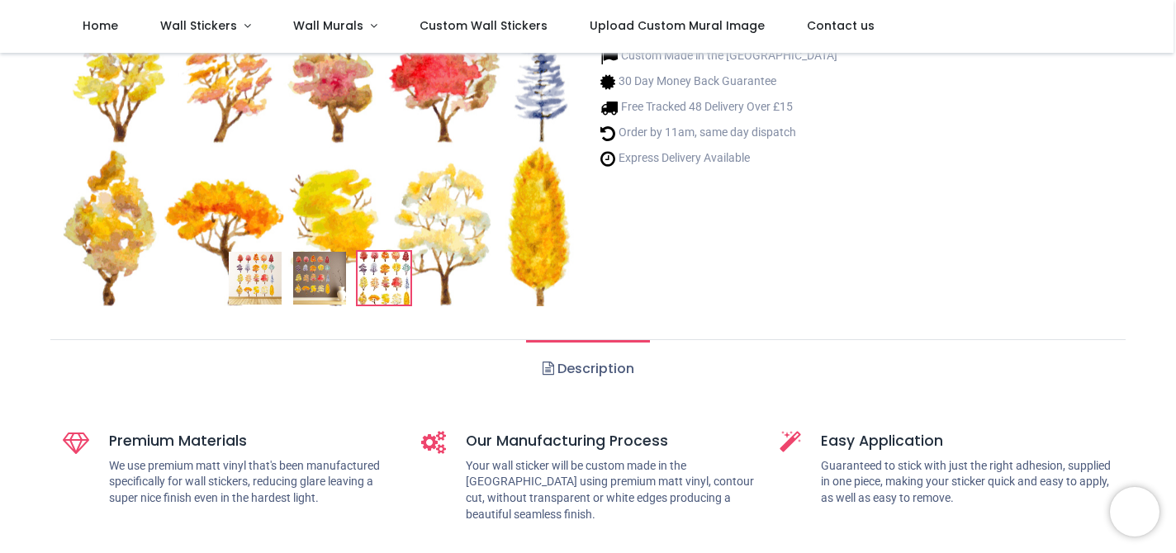
click at [600, 372] on link "Description" at bounding box center [587, 369] width 123 height 58
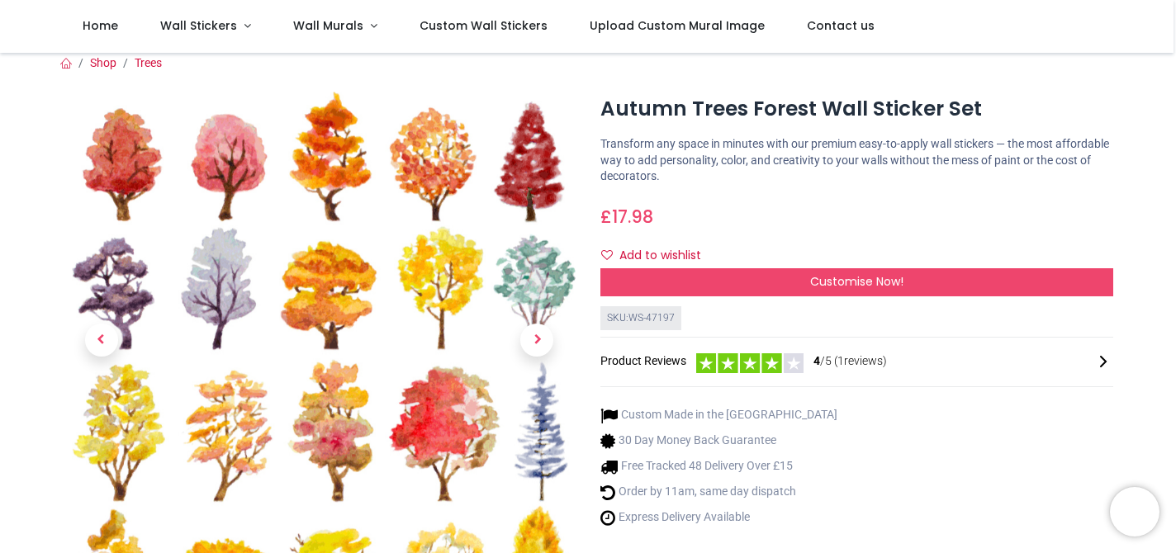
scroll to position [0, 0]
